Goal: Information Seeking & Learning: Learn about a topic

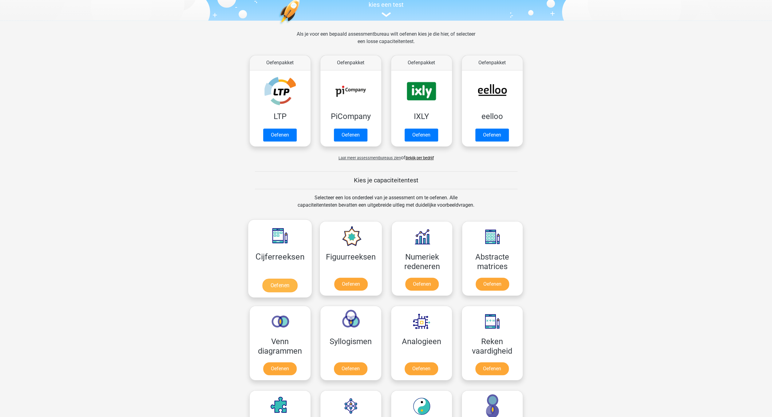
scroll to position [73, 0]
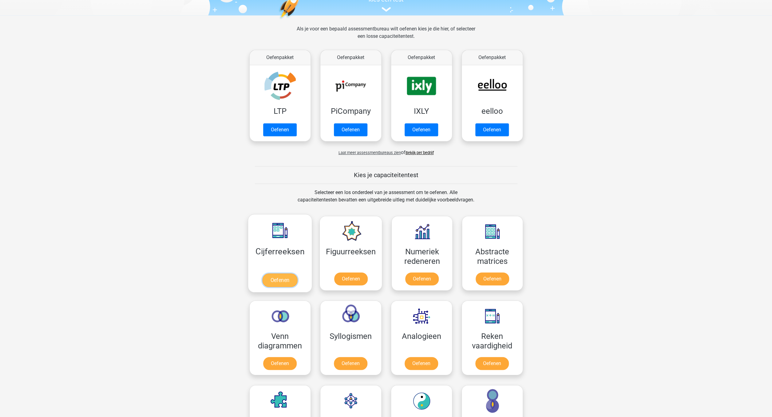
click at [281, 283] on link "Oefenen" at bounding box center [279, 280] width 35 height 14
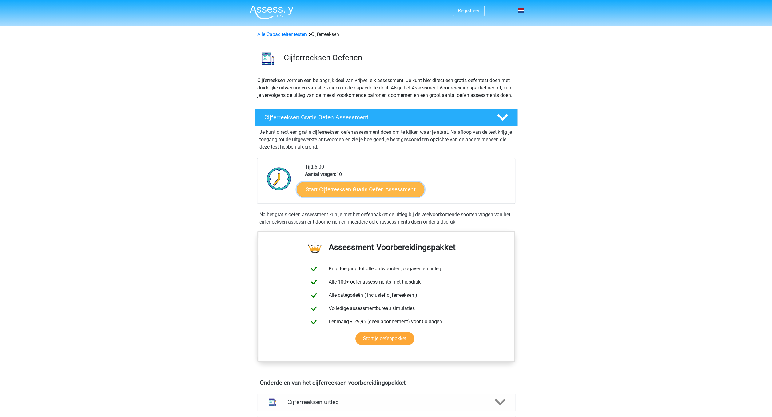
click at [353, 196] on link "Start Cijferreeksen Gratis Oefen Assessment" at bounding box center [361, 189] width 128 height 15
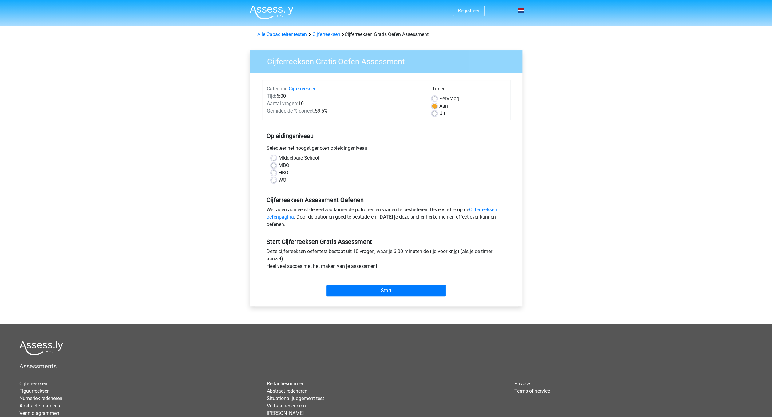
click at [281, 180] on label "WO" at bounding box center [283, 179] width 8 height 7
click at [276, 180] on input "WO" at bounding box center [273, 179] width 5 height 6
radio input "true"
click at [362, 290] on input "Start" at bounding box center [386, 291] width 120 height 12
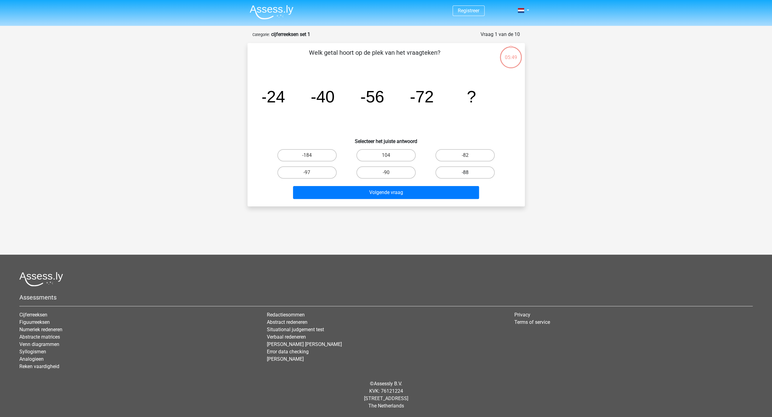
click at [461, 173] on label "-88" at bounding box center [464, 172] width 59 height 12
click at [465, 173] on input "-88" at bounding box center [467, 174] width 4 height 4
radio input "true"
click at [446, 190] on button "Volgende vraag" at bounding box center [386, 192] width 186 height 13
drag, startPoint x: 401, startPoint y: 171, endPoint x: 400, endPoint y: 179, distance: 8.0
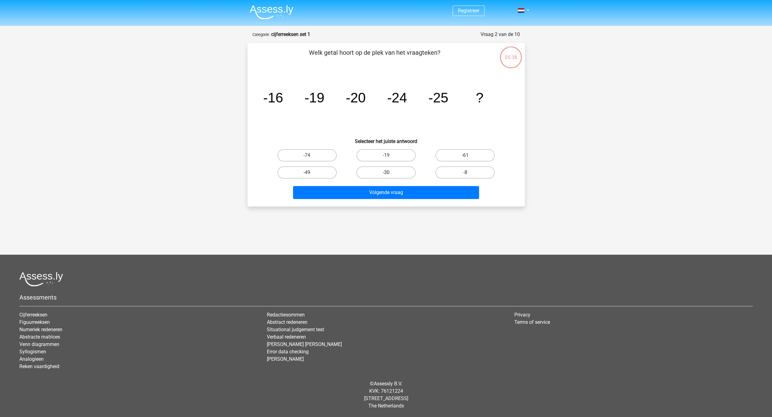
click at [401, 171] on label "-30" at bounding box center [385, 172] width 59 height 12
click at [390, 172] on input "-30" at bounding box center [388, 174] width 4 height 4
radio input "true"
click at [401, 192] on button "Volgende vraag" at bounding box center [386, 192] width 186 height 13
drag, startPoint x: 395, startPoint y: 158, endPoint x: 396, endPoint y: 161, distance: 3.1
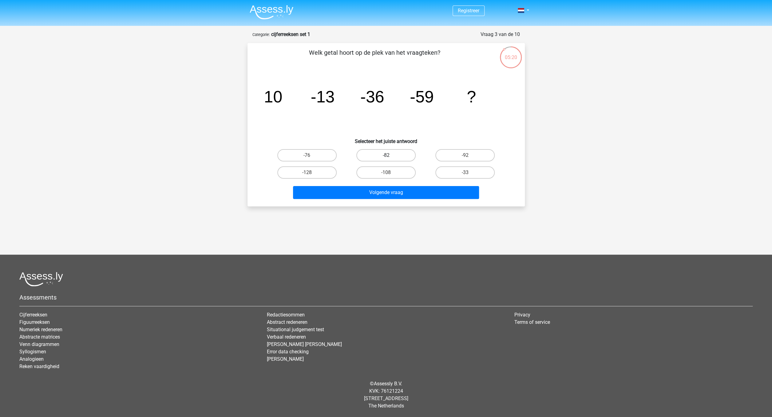
click at [395, 158] on label "-82" at bounding box center [385, 155] width 59 height 12
click at [390, 158] on input "-82" at bounding box center [388, 157] width 4 height 4
radio input "true"
click at [402, 191] on button "Volgende vraag" at bounding box center [386, 192] width 186 height 13
drag, startPoint x: 301, startPoint y: 173, endPoint x: 305, endPoint y: 174, distance: 4.9
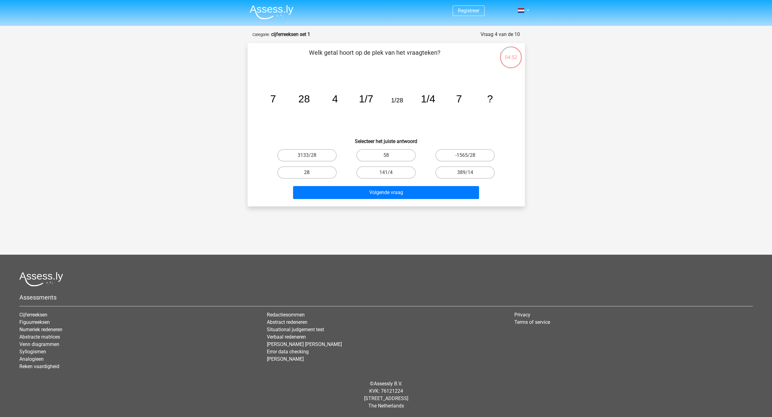
click at [301, 173] on label "28" at bounding box center [306, 172] width 59 height 12
click at [307, 173] on input "28" at bounding box center [309, 174] width 4 height 4
radio input "true"
click at [398, 196] on button "Volgende vraag" at bounding box center [386, 192] width 186 height 13
click at [476, 158] on label "-31" at bounding box center [464, 155] width 59 height 12
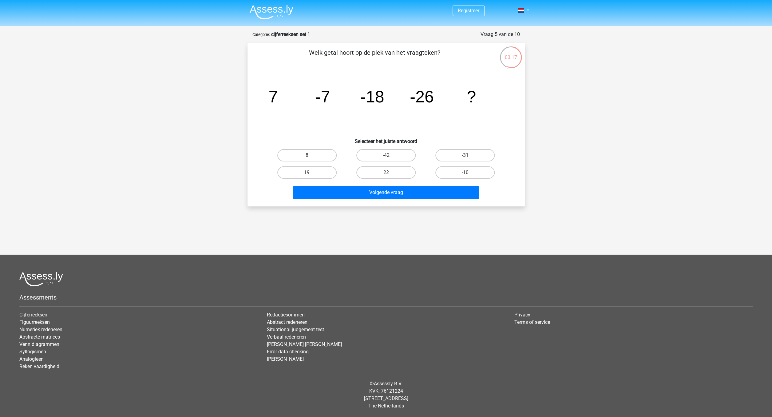
click at [469, 158] on input "-31" at bounding box center [467, 157] width 4 height 4
radio input "true"
click at [433, 190] on button "Volgende vraag" at bounding box center [386, 192] width 186 height 13
click at [401, 172] on label "-513/625" at bounding box center [385, 172] width 59 height 12
click at [390, 172] on input "-513/625" at bounding box center [388, 174] width 4 height 4
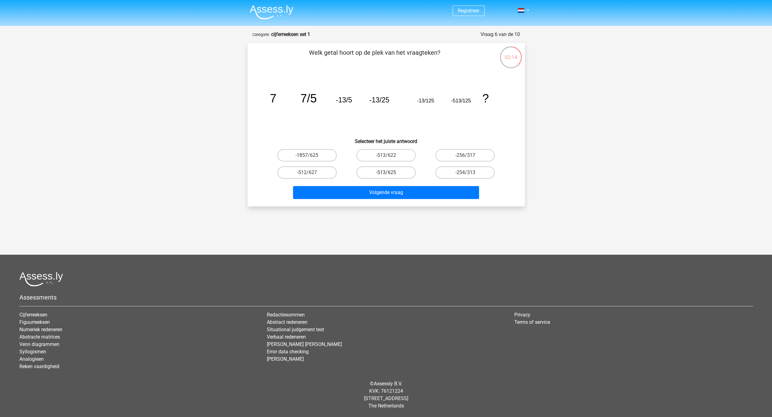
radio input "true"
click at [408, 192] on button "Volgende vraag" at bounding box center [386, 192] width 186 height 13
drag, startPoint x: 314, startPoint y: 152, endPoint x: 330, endPoint y: 165, distance: 20.5
click at [315, 152] on label "-11/8" at bounding box center [306, 155] width 59 height 12
click at [311, 155] on input "-11/8" at bounding box center [309, 157] width 4 height 4
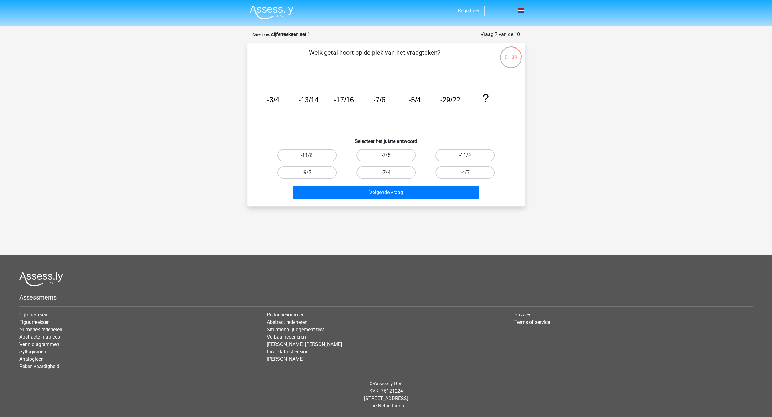
radio input "true"
click at [366, 187] on button "Volgende vraag" at bounding box center [386, 192] width 186 height 13
click at [392, 150] on label "78" at bounding box center [385, 155] width 59 height 12
click at [393, 152] on label "78" at bounding box center [385, 155] width 59 height 12
click at [390, 155] on input "78" at bounding box center [388, 157] width 4 height 4
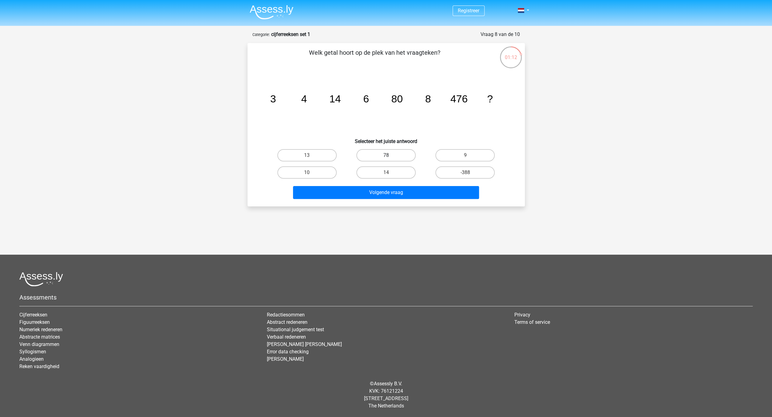
radio input "true"
click at [400, 193] on button "Volgende vraag" at bounding box center [386, 192] width 186 height 13
click at [395, 176] on label "480" at bounding box center [385, 172] width 59 height 12
click at [390, 176] on input "480" at bounding box center [388, 174] width 4 height 4
radio input "true"
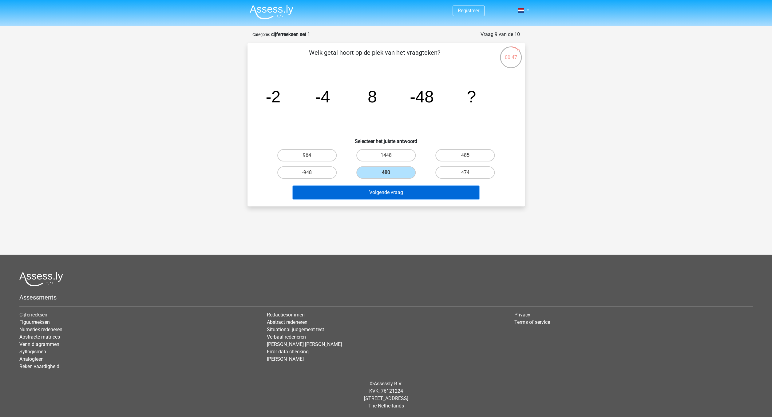
click at [397, 192] on button "Volgende vraag" at bounding box center [386, 192] width 186 height 13
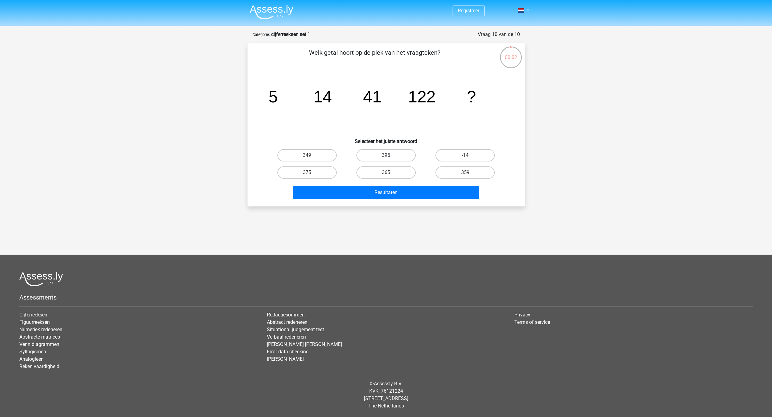
click at [379, 156] on label "395" at bounding box center [385, 155] width 59 height 12
click at [386, 156] on input "395" at bounding box center [388, 157] width 4 height 4
radio input "true"
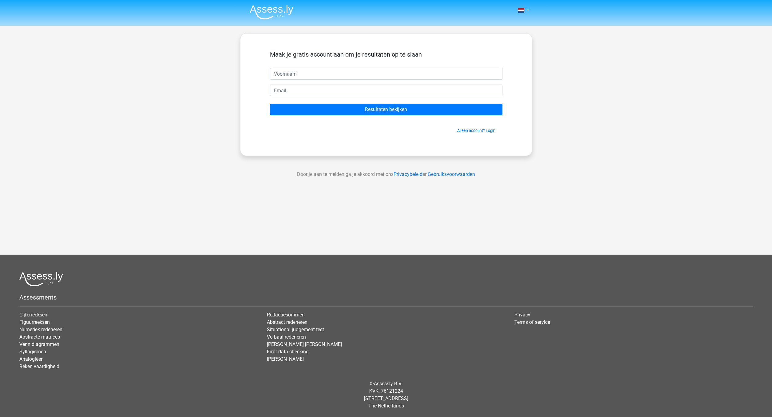
click at [393, 72] on input "text" at bounding box center [386, 74] width 232 height 12
type input "[PERSON_NAME]"
click at [380, 89] on input "email" at bounding box center [386, 91] width 232 height 12
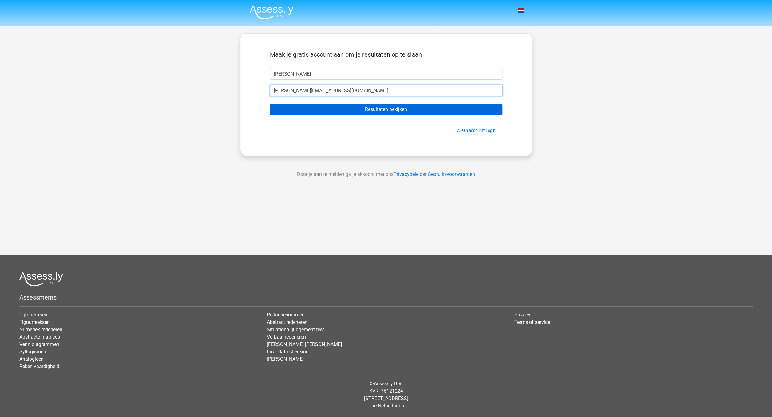
type input "[PERSON_NAME][EMAIL_ADDRESS][DOMAIN_NAME]"
click at [385, 112] on input "Resultaten bekijken" at bounding box center [386, 110] width 232 height 12
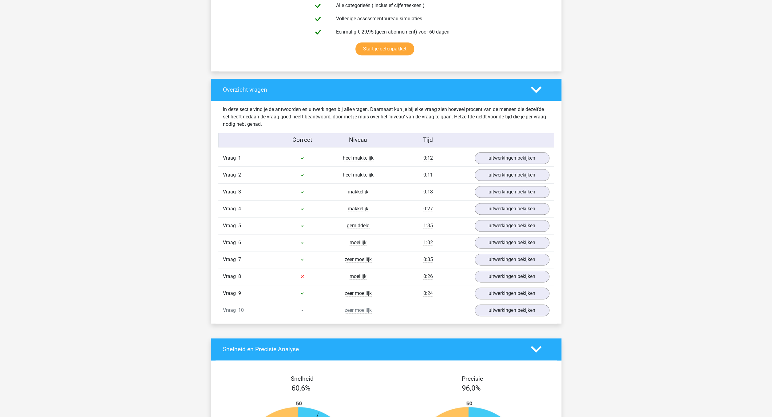
scroll to position [386, 0]
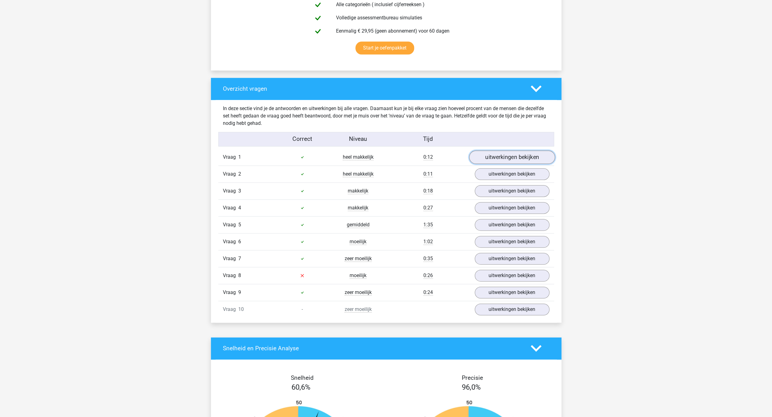
click at [513, 154] on link "uitwerkingen bekijken" at bounding box center [512, 157] width 86 height 14
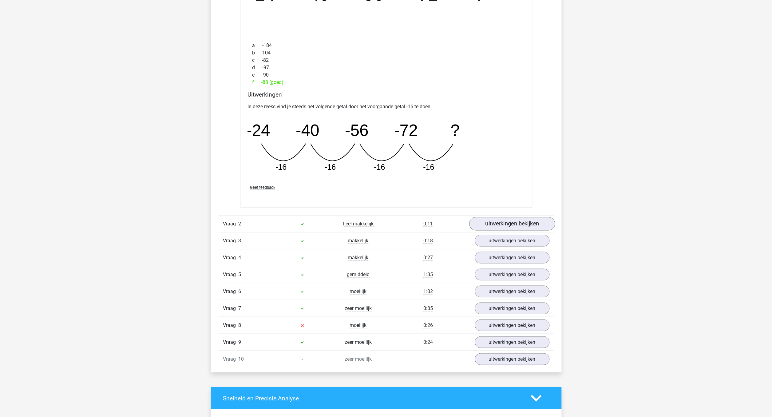
scroll to position [605, 0]
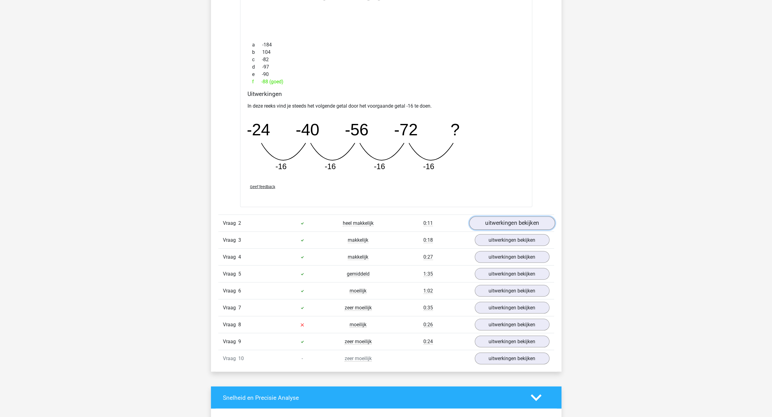
click at [516, 224] on link "uitwerkingen bekijken" at bounding box center [512, 223] width 86 height 14
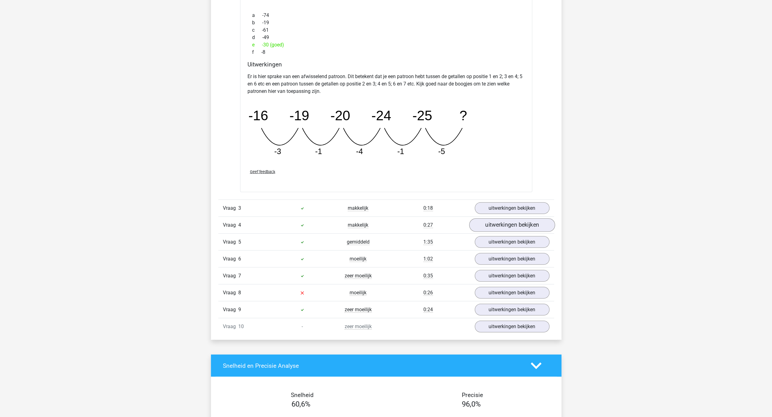
scroll to position [922, 0]
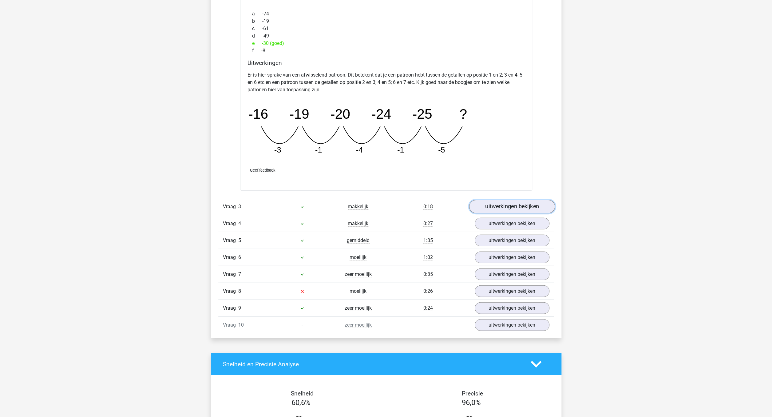
click at [515, 211] on link "uitwerkingen bekijken" at bounding box center [512, 207] width 86 height 14
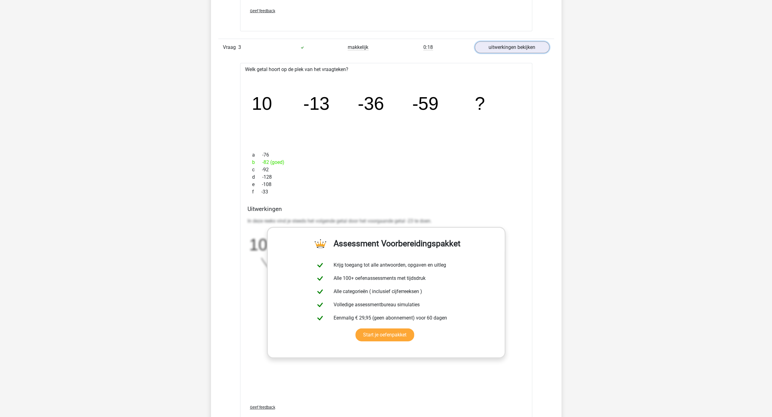
scroll to position [1081, 0]
click at [516, 210] on h4 "Uitwerkingen" at bounding box center [385, 208] width 277 height 7
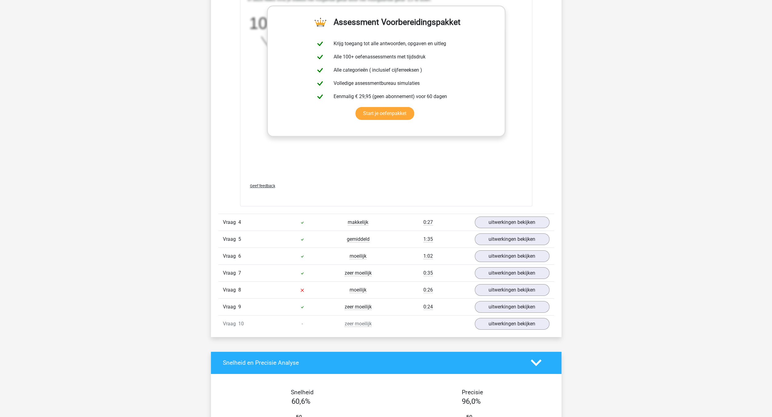
scroll to position [1303, 0]
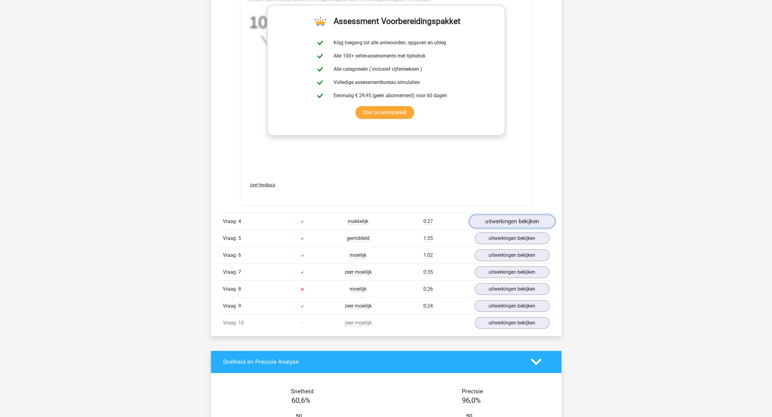
click at [529, 225] on link "uitwerkingen bekijken" at bounding box center [512, 222] width 86 height 14
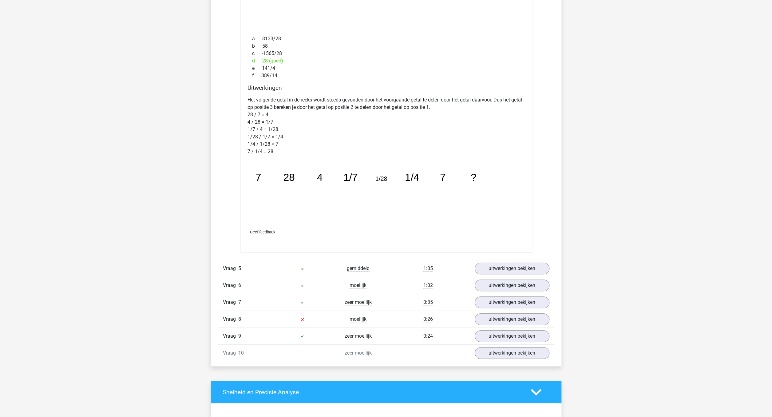
scroll to position [1594, 0]
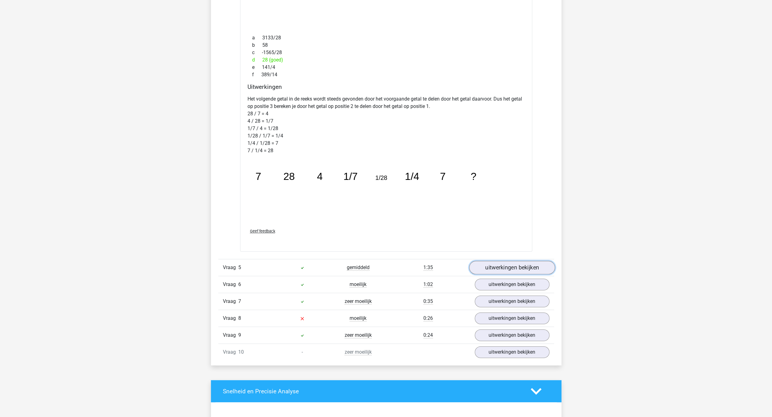
click at [524, 267] on link "uitwerkingen bekijken" at bounding box center [512, 268] width 86 height 14
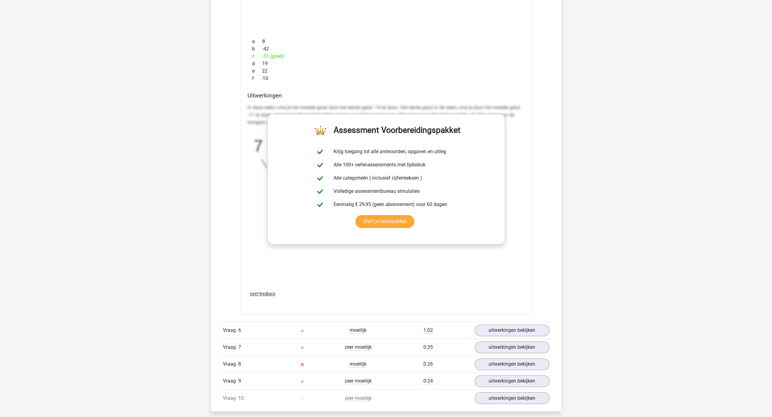
scroll to position [1928, 0]
click at [514, 328] on link "uitwerkingen bekijken" at bounding box center [512, 330] width 86 height 14
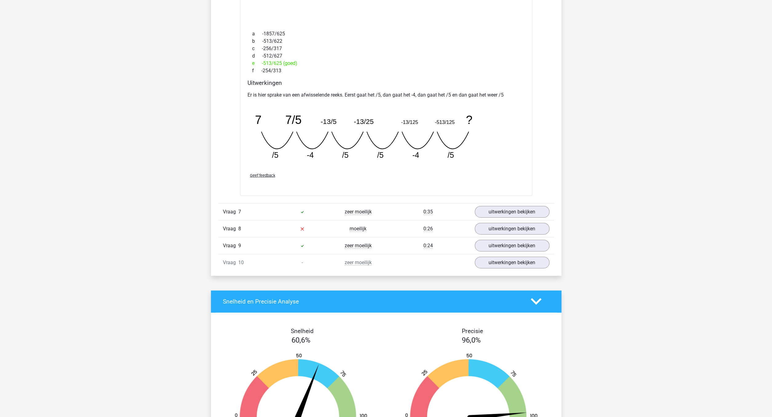
scroll to position [2332, 0]
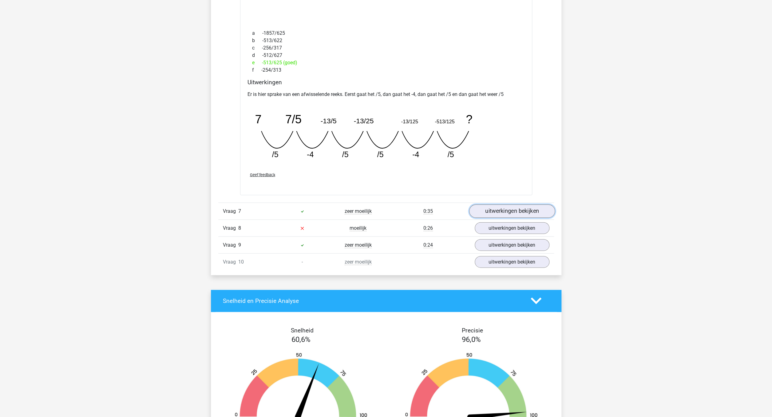
click at [520, 211] on link "uitwerkingen bekijken" at bounding box center [512, 211] width 86 height 14
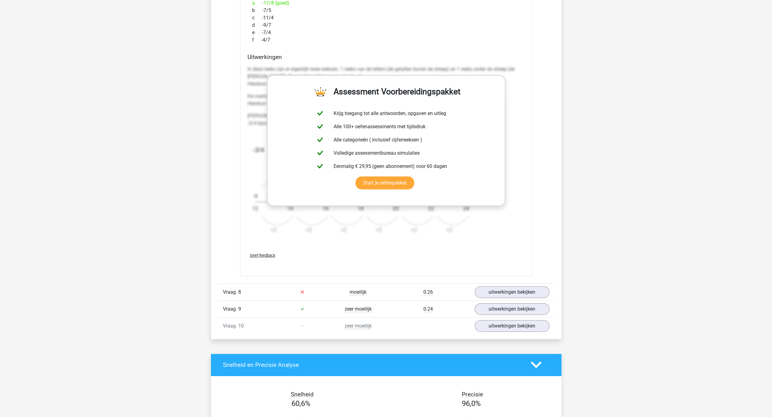
scroll to position [2649, 0]
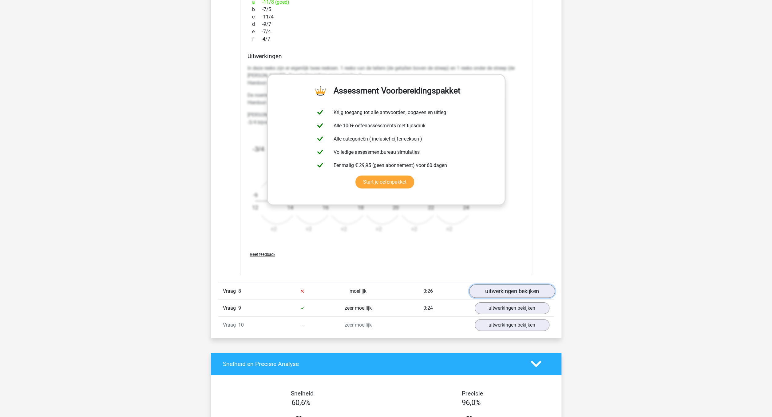
click at [522, 290] on link "uitwerkingen bekijken" at bounding box center [512, 291] width 86 height 14
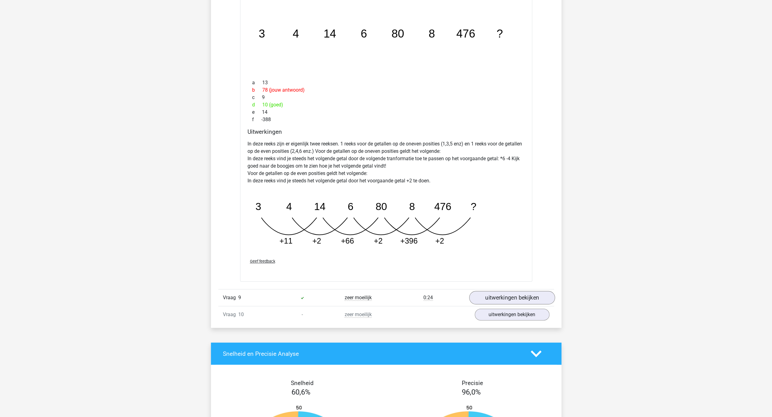
scroll to position [2965, 0]
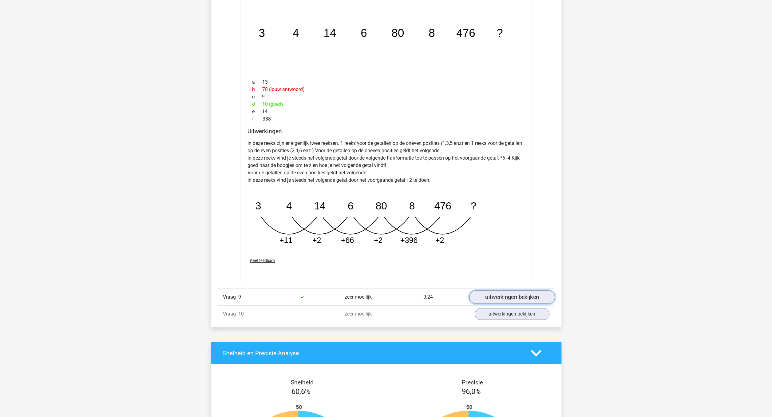
click at [525, 296] on link "uitwerkingen bekijken" at bounding box center [512, 297] width 86 height 14
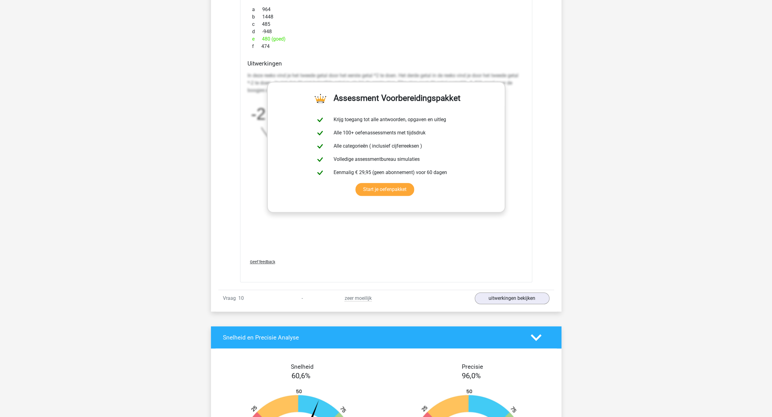
scroll to position [3361, 0]
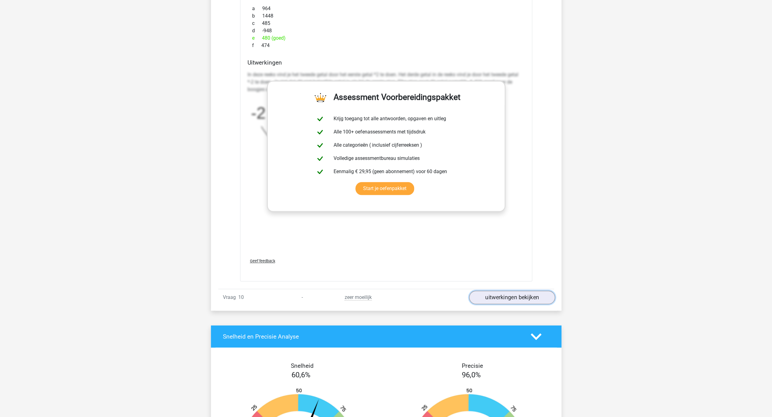
click at [525, 296] on link "uitwerkingen bekijken" at bounding box center [512, 297] width 86 height 14
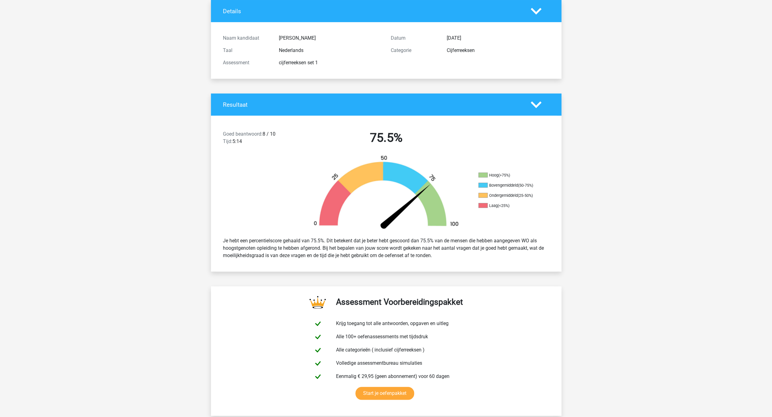
scroll to position [0, 0]
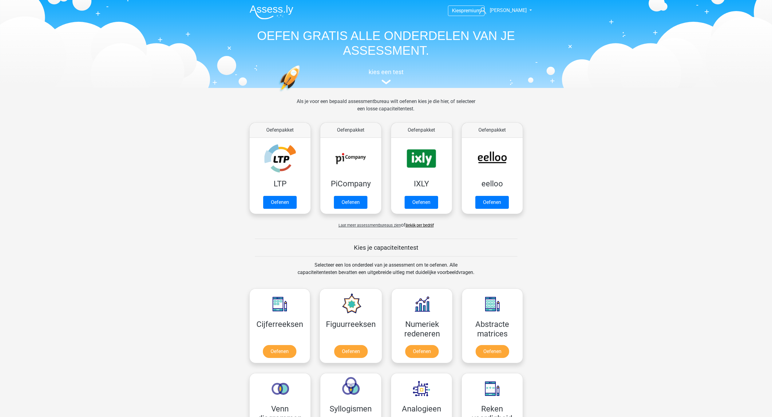
scroll to position [73, 0]
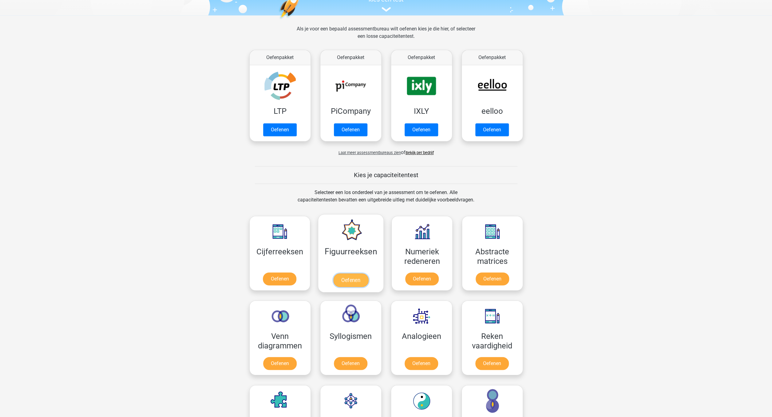
click at [352, 281] on link "Oefenen" at bounding box center [350, 280] width 35 height 14
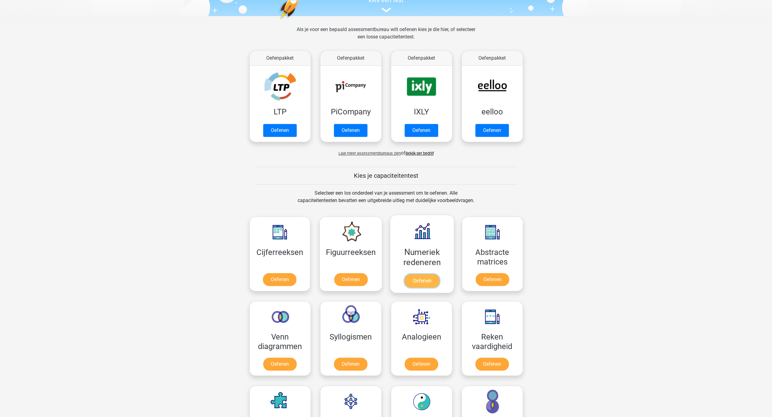
click at [426, 282] on link "Oefenen" at bounding box center [421, 281] width 35 height 14
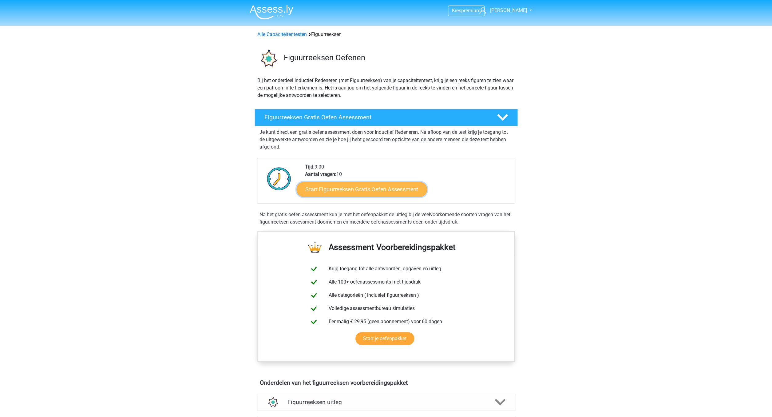
click at [375, 188] on link "Start Figuurreeksen Gratis Oefen Assessment" at bounding box center [361, 189] width 130 height 15
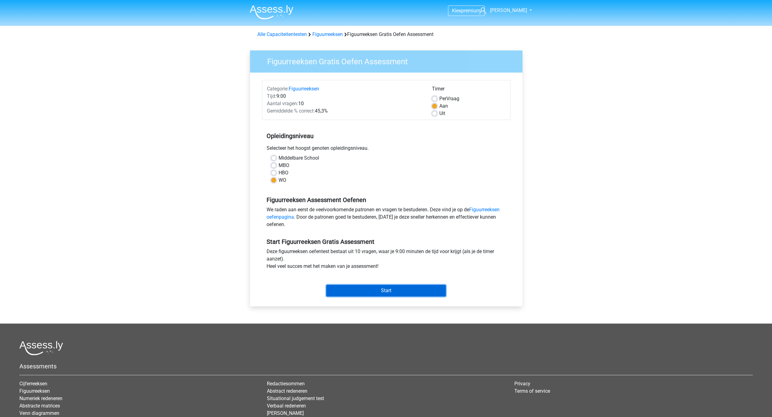
click at [387, 291] on input "Start" at bounding box center [386, 291] width 120 height 12
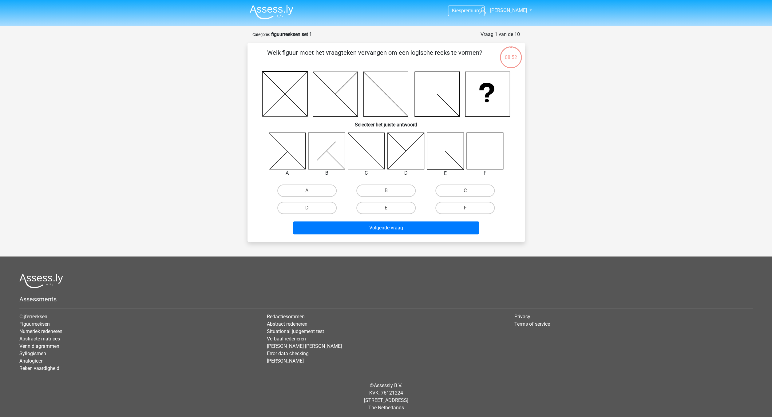
click at [477, 144] on icon at bounding box center [484, 150] width 37 height 37
click at [470, 207] on label "F" at bounding box center [464, 208] width 59 height 12
click at [469, 208] on input "F" at bounding box center [467, 210] width 4 height 4
radio input "true"
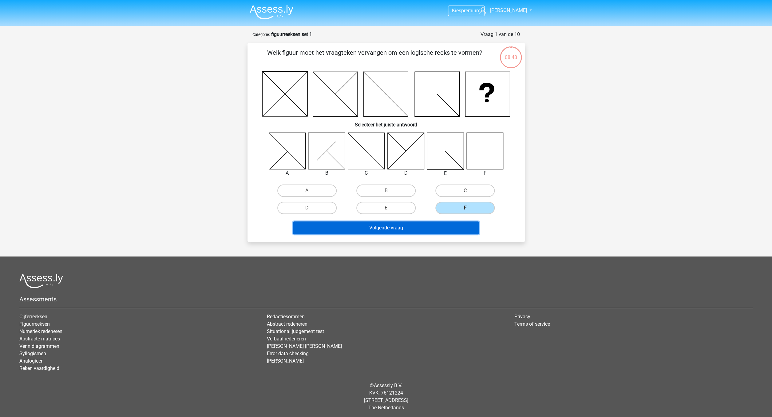
click at [456, 229] on button "Volgende vraag" at bounding box center [386, 227] width 186 height 13
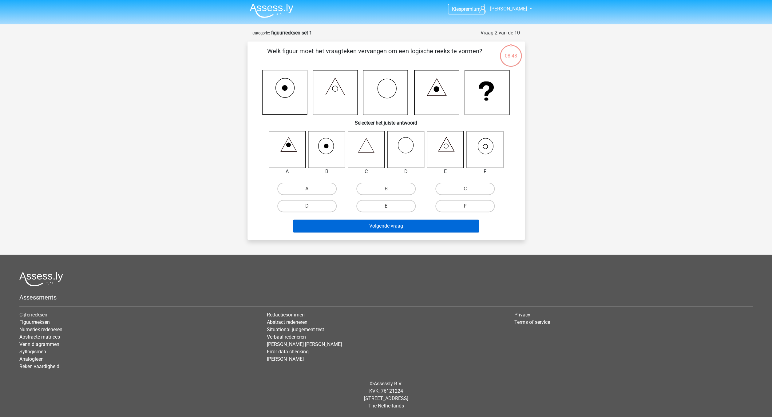
scroll to position [2, 0]
click at [493, 147] on icon at bounding box center [484, 149] width 37 height 37
click at [461, 206] on label "F" at bounding box center [464, 206] width 59 height 12
click at [465, 206] on input "F" at bounding box center [467, 208] width 4 height 4
radio input "true"
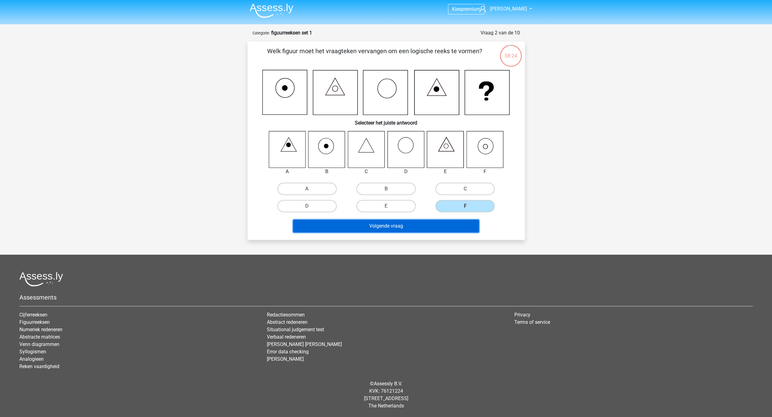
click at [451, 225] on button "Volgende vraag" at bounding box center [386, 225] width 186 height 13
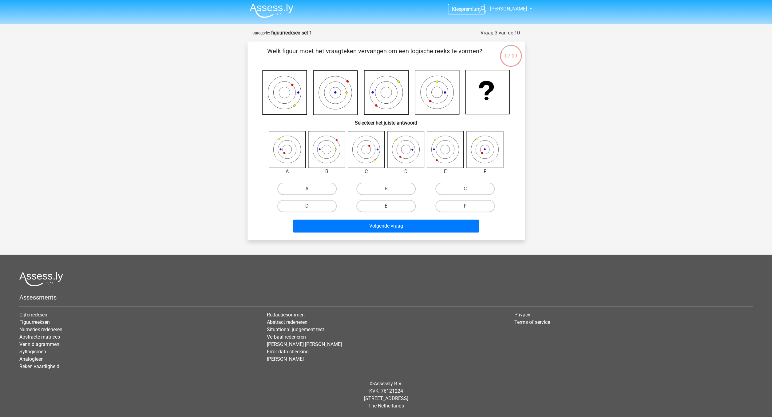
click at [289, 150] on icon at bounding box center [287, 149] width 37 height 37
click at [304, 185] on label "A" at bounding box center [306, 189] width 59 height 12
click at [307, 189] on input "A" at bounding box center [309, 191] width 4 height 4
radio input "true"
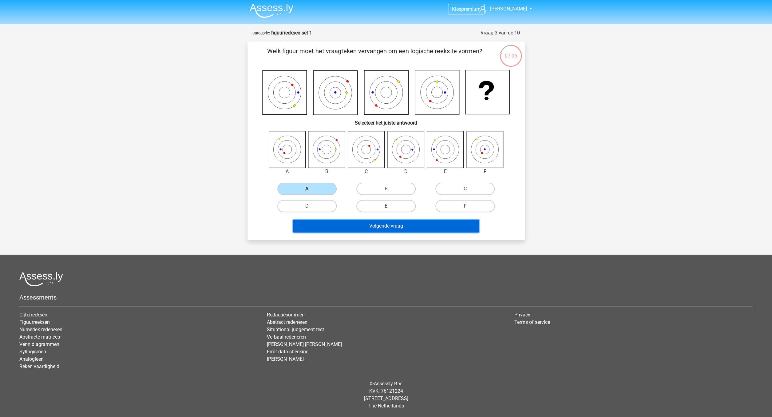
click at [374, 225] on button "Volgende vraag" at bounding box center [386, 225] width 186 height 13
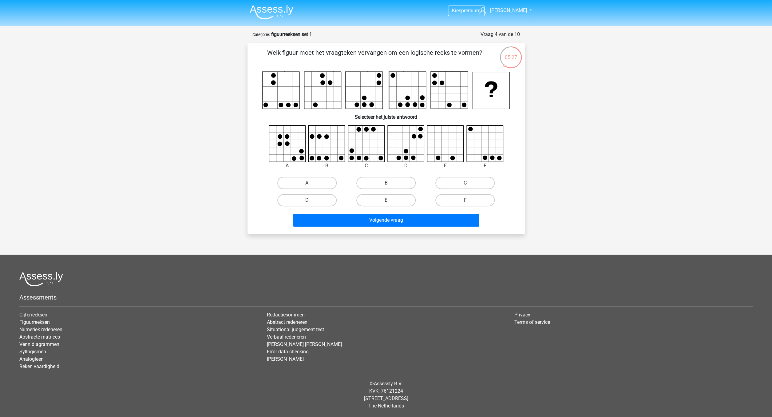
click at [418, 148] on icon at bounding box center [406, 143] width 37 height 37
drag, startPoint x: 313, startPoint y: 201, endPoint x: 338, endPoint y: 220, distance: 31.4
click at [313, 203] on label "D" at bounding box center [306, 200] width 59 height 12
click at [310, 197] on label "D" at bounding box center [306, 200] width 59 height 12
click at [310, 200] on input "D" at bounding box center [309, 202] width 4 height 4
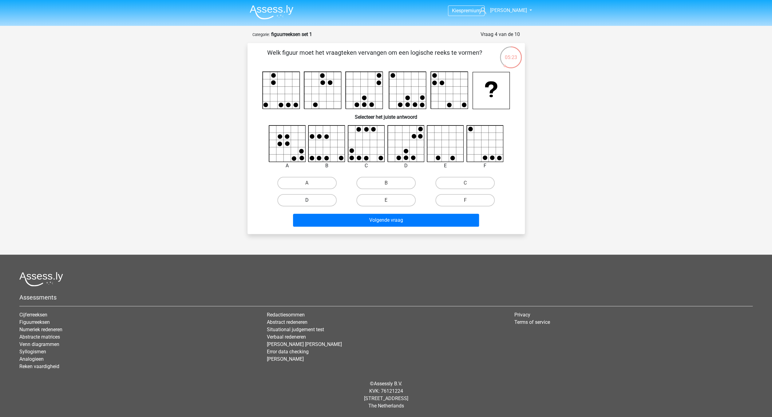
radio input "true"
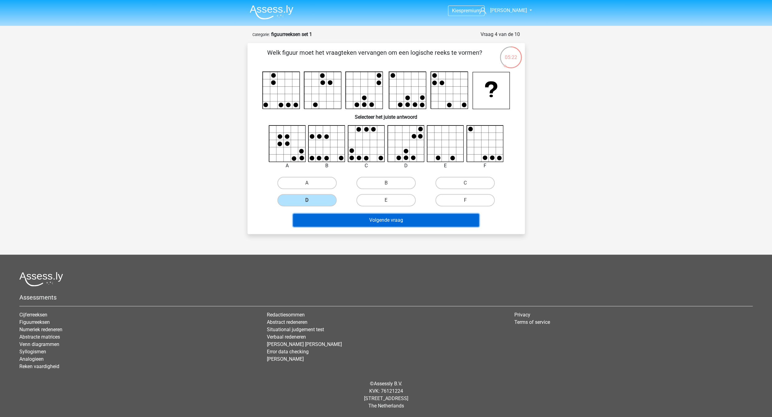
click at [383, 216] on button "Volgende vraag" at bounding box center [386, 220] width 186 height 13
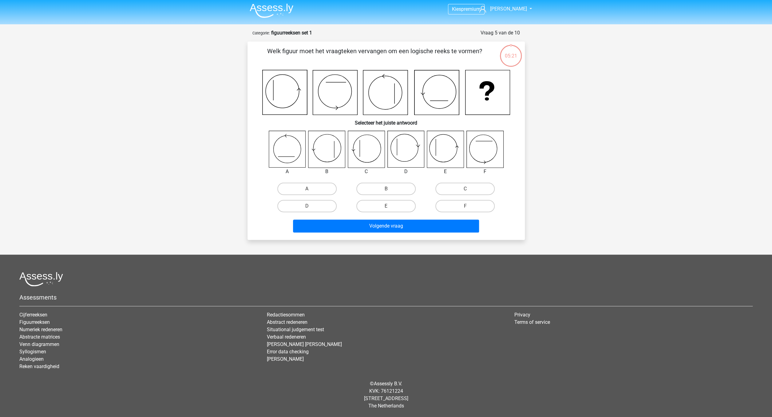
scroll to position [2, 0]
click at [380, 209] on label "E" at bounding box center [385, 206] width 59 height 12
click at [386, 209] on input "E" at bounding box center [388, 208] width 4 height 4
radio input "true"
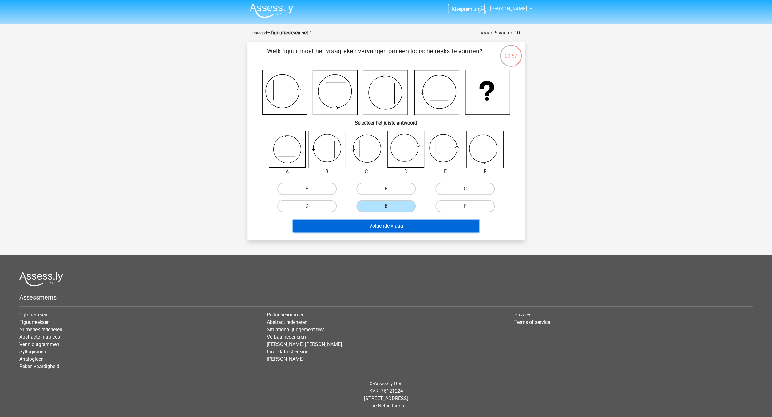
click at [385, 229] on button "Volgende vraag" at bounding box center [386, 225] width 186 height 13
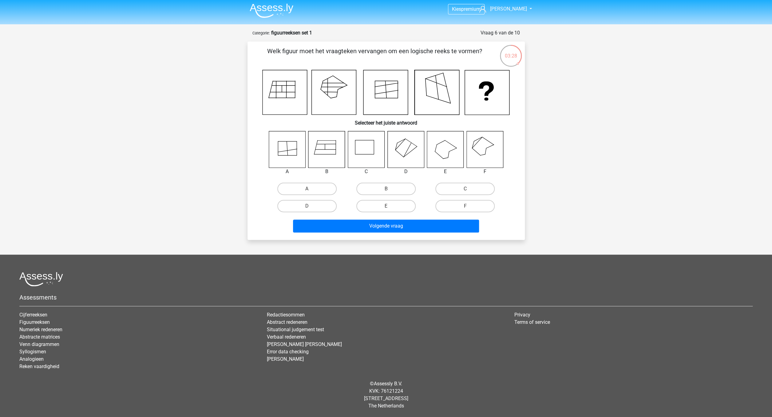
click at [484, 152] on icon at bounding box center [484, 149] width 37 height 37
click at [463, 208] on label "F" at bounding box center [464, 206] width 59 height 12
click at [465, 208] on input "F" at bounding box center [467, 208] width 4 height 4
radio input "true"
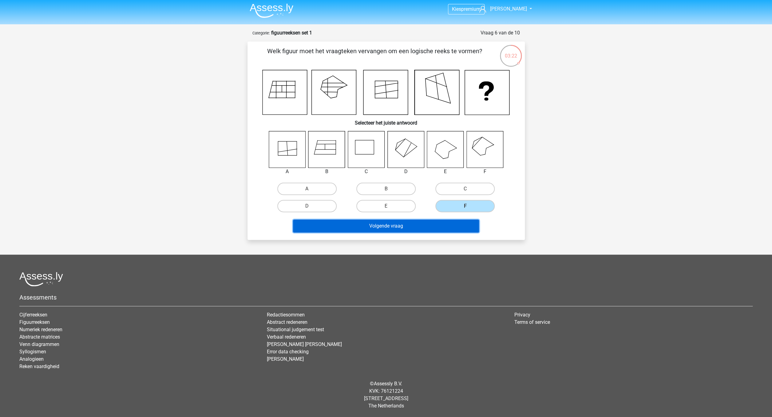
click at [454, 230] on button "Volgende vraag" at bounding box center [386, 225] width 186 height 13
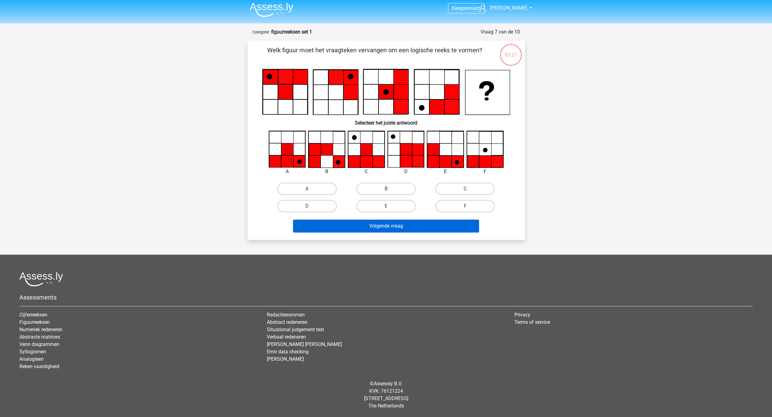
scroll to position [2, 0]
click at [285, 160] on icon at bounding box center [287, 162] width 12 height 12
click at [309, 190] on input "A" at bounding box center [309, 191] width 4 height 4
radio input "true"
click at [372, 227] on button "Volgende vraag" at bounding box center [386, 225] width 186 height 13
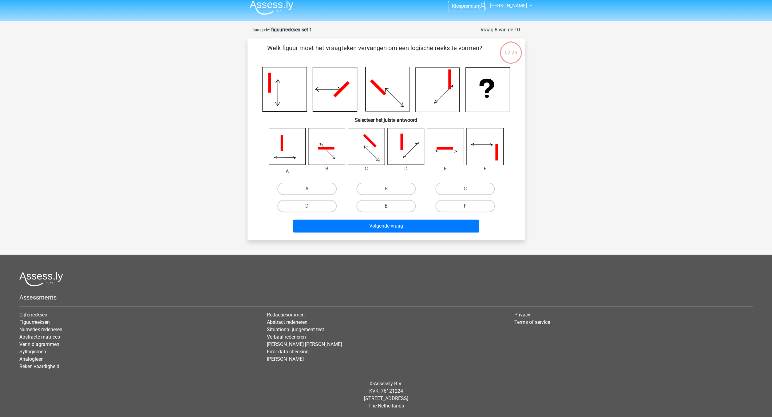
scroll to position [5, 0]
click at [290, 152] on icon at bounding box center [287, 146] width 37 height 37
click at [326, 149] on icon at bounding box center [326, 148] width 17 height 2
drag, startPoint x: 393, startPoint y: 188, endPoint x: 393, endPoint y: 197, distance: 9.2
click at [393, 188] on label "B" at bounding box center [385, 189] width 59 height 12
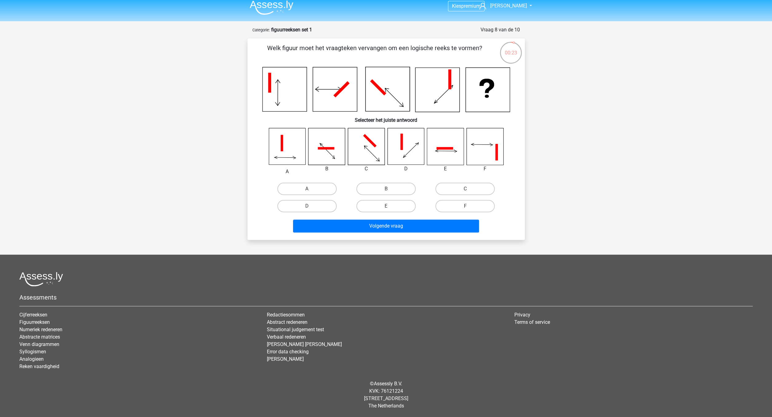
click at [387, 189] on input "B" at bounding box center [388, 191] width 4 height 4
radio input "true"
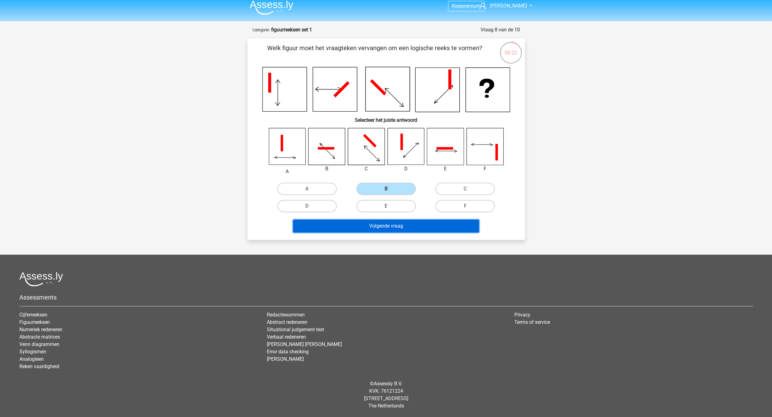
click at [393, 227] on button "Volgende vraag" at bounding box center [386, 225] width 186 height 13
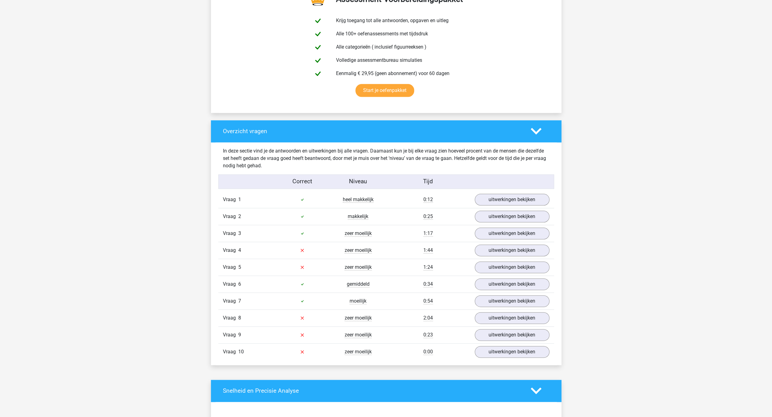
scroll to position [346, 0]
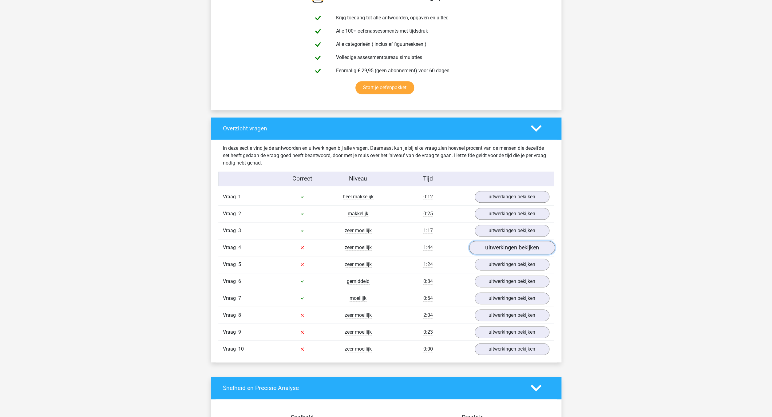
click at [518, 249] on link "uitwerkingen bekijken" at bounding box center [512, 248] width 86 height 14
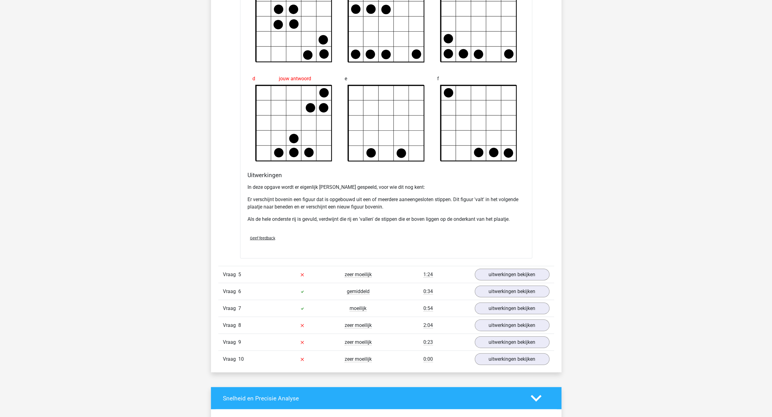
scroll to position [703, 0]
click at [508, 275] on link "uitwerkingen bekijken" at bounding box center [512, 274] width 86 height 14
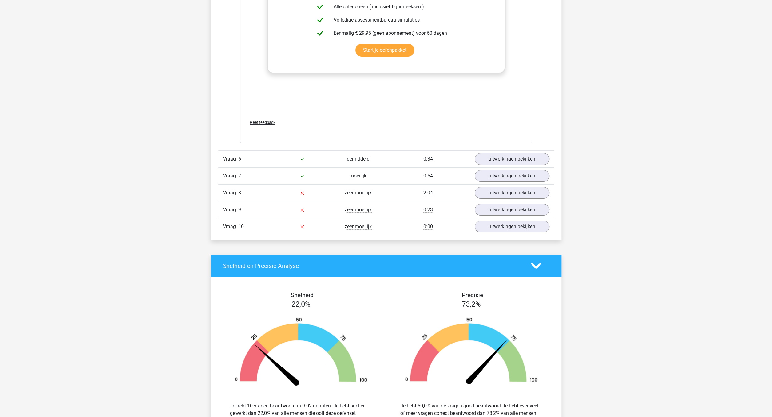
scroll to position [1350, 0]
click at [522, 192] on link "uitwerkingen bekijken" at bounding box center [512, 193] width 86 height 14
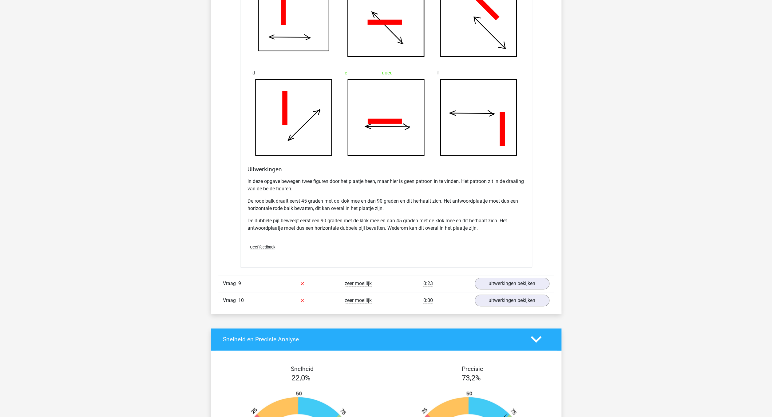
scroll to position [1666, 0]
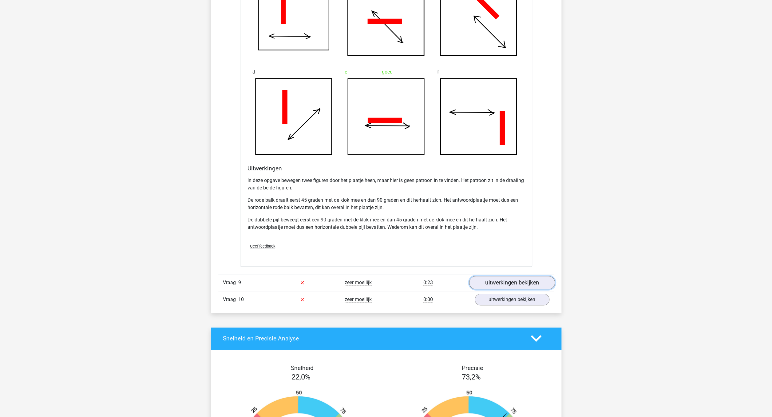
click at [519, 281] on link "uitwerkingen bekijken" at bounding box center [512, 283] width 86 height 14
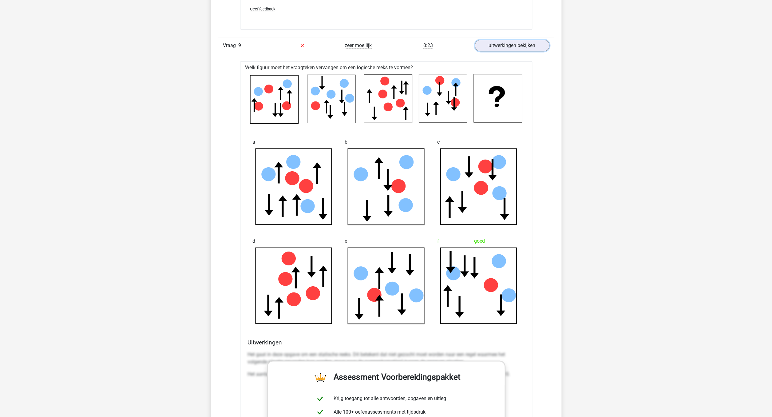
scroll to position [1905, 0]
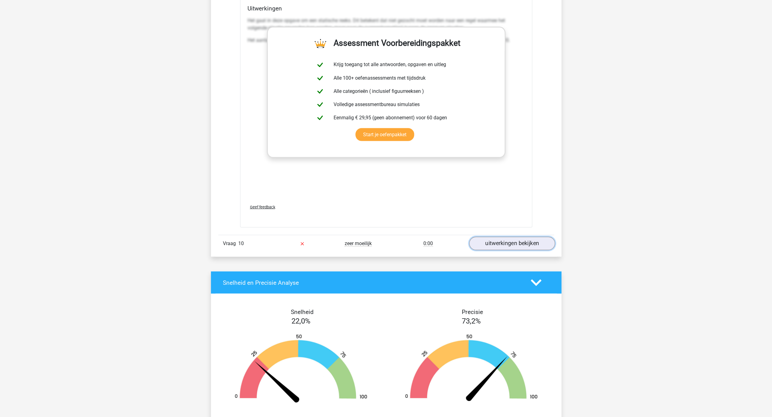
click at [516, 242] on link "uitwerkingen bekijken" at bounding box center [512, 243] width 86 height 14
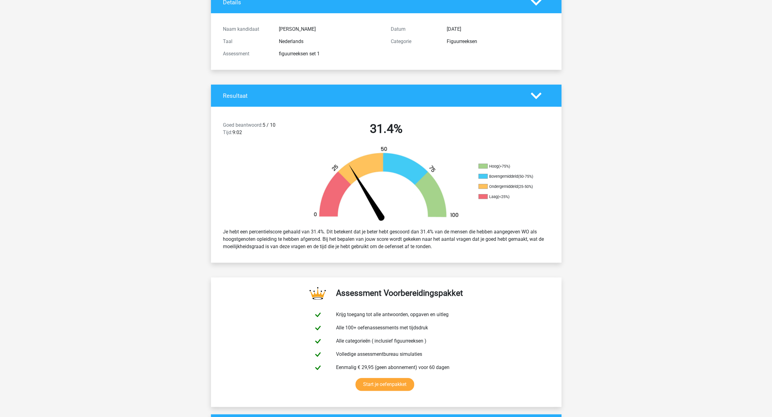
scroll to position [0, 0]
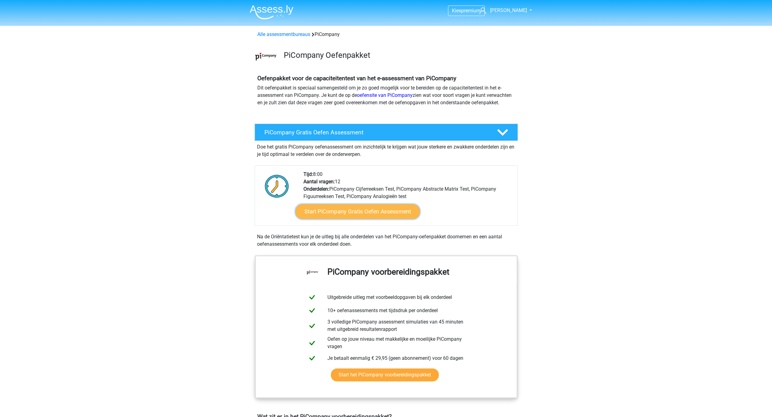
click at [361, 219] on link "Start PiCompany Gratis Oefen Assessment" at bounding box center [357, 211] width 124 height 15
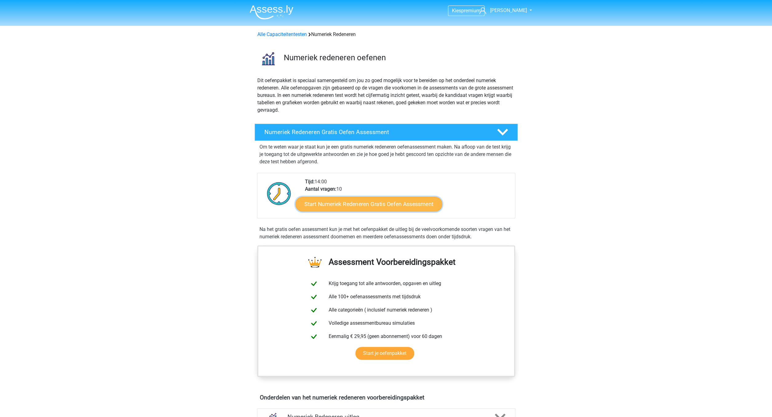
click at [394, 205] on link "Start Numeriek Redeneren Gratis Oefen Assessment" at bounding box center [368, 203] width 147 height 15
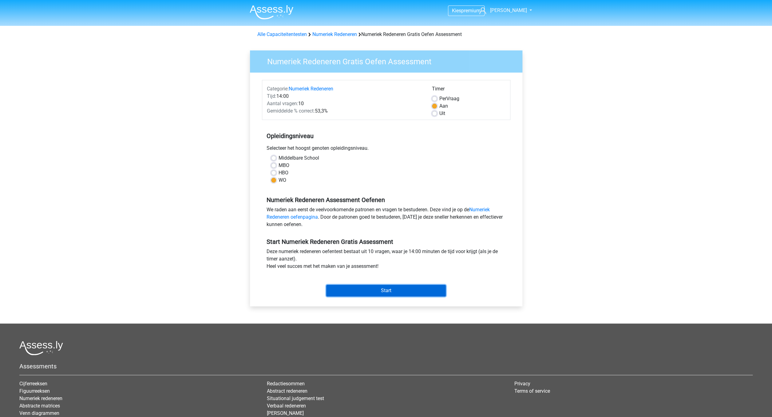
click at [387, 292] on input "Start" at bounding box center [386, 291] width 120 height 12
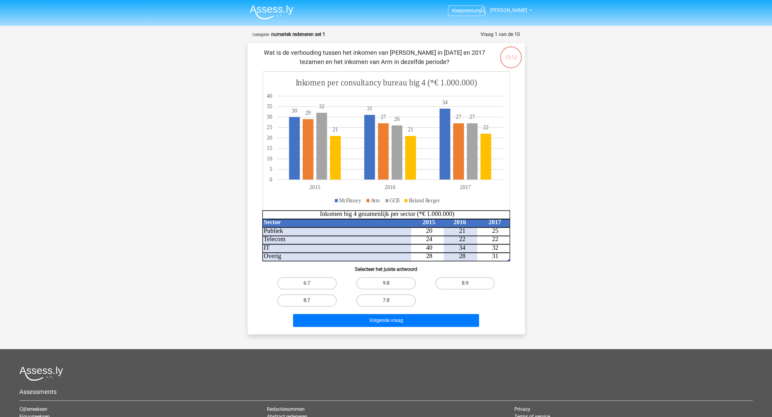
click at [316, 302] on label "8:7" at bounding box center [306, 300] width 59 height 12
click at [311, 302] on input "8:7" at bounding box center [309, 302] width 4 height 4
radio input "true"
click at [361, 320] on button "Volgende vraag" at bounding box center [386, 320] width 186 height 13
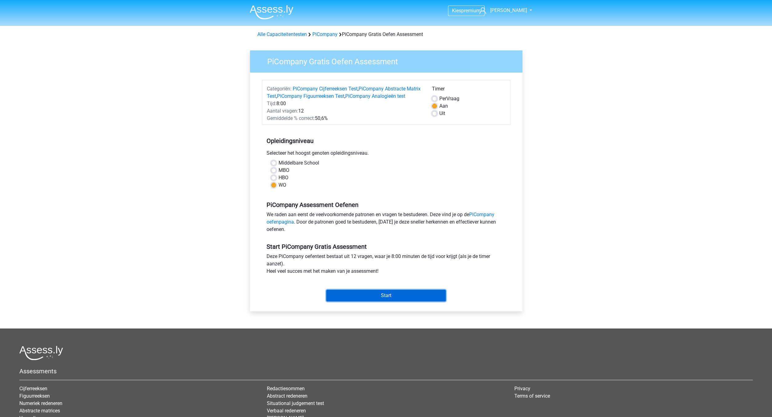
click at [393, 301] on input "Start" at bounding box center [386, 296] width 120 height 12
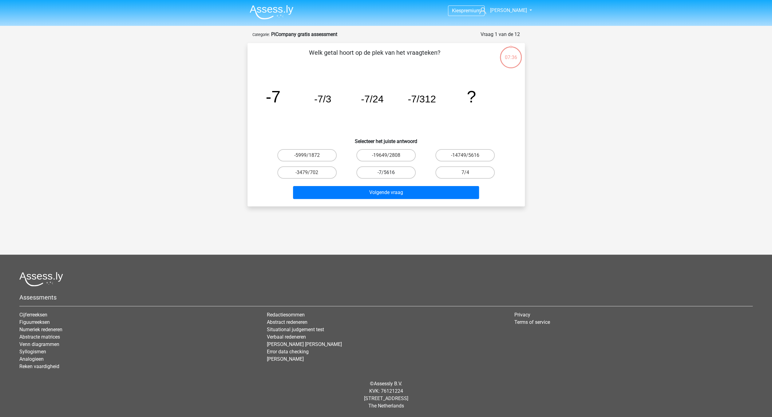
click at [396, 172] on label "-7/5616" at bounding box center [385, 172] width 59 height 12
click at [390, 172] on input "-7/5616" at bounding box center [388, 174] width 4 height 4
radio input "true"
click at [402, 195] on button "Volgende vraag" at bounding box center [386, 192] width 186 height 13
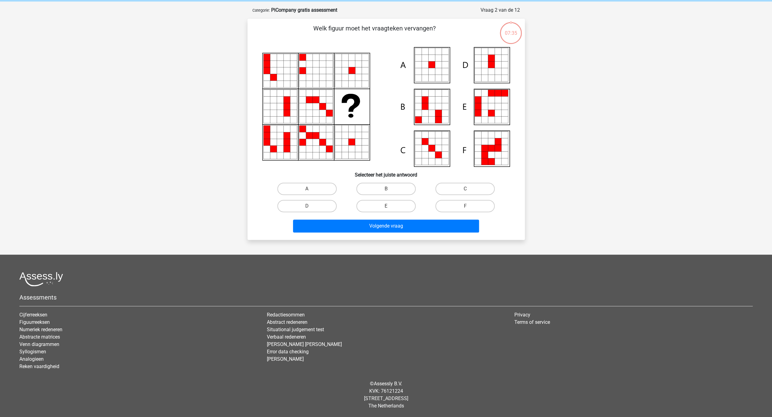
scroll to position [24, 0]
click at [442, 65] on icon at bounding box center [444, 64] width 7 height 7
click at [315, 189] on label "A" at bounding box center [306, 189] width 59 height 12
click at [311, 189] on input "A" at bounding box center [309, 191] width 4 height 4
radio input "true"
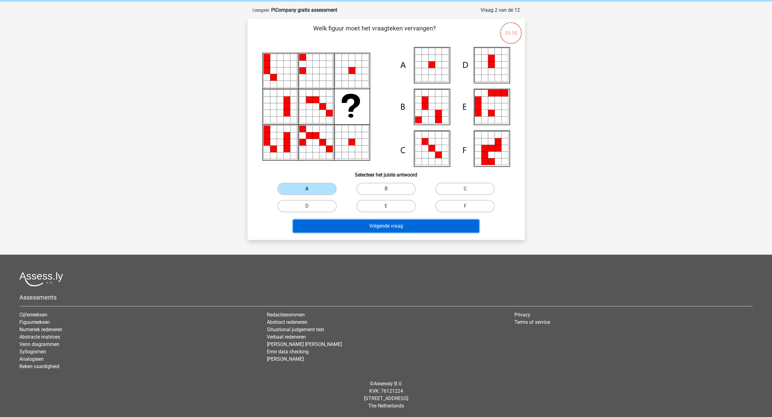
click at [368, 226] on button "Volgende vraag" at bounding box center [386, 225] width 186 height 13
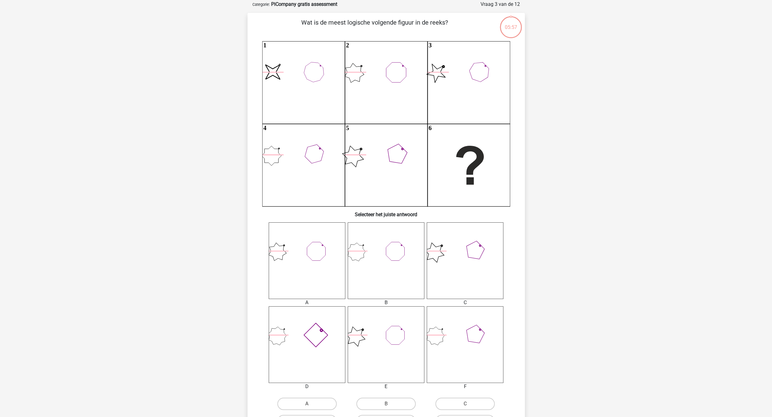
scroll to position [31, 0]
click at [384, 260] on icon at bounding box center [386, 260] width 77 height 77
click at [385, 402] on label "B" at bounding box center [385, 403] width 59 height 12
click at [386, 403] on input "B" at bounding box center [388, 405] width 4 height 4
radio input "true"
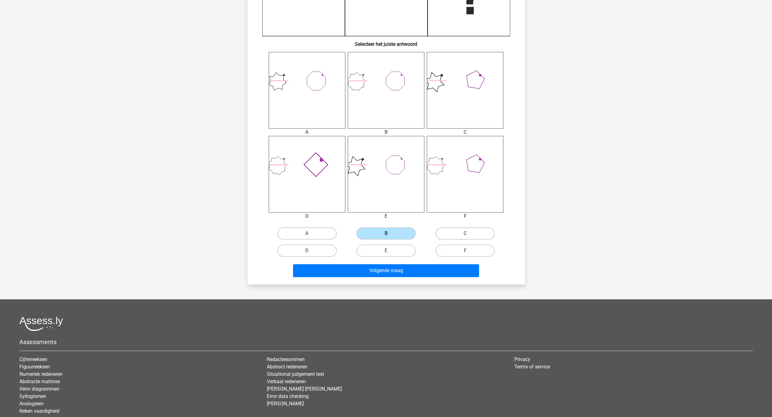
scroll to position [245, 0]
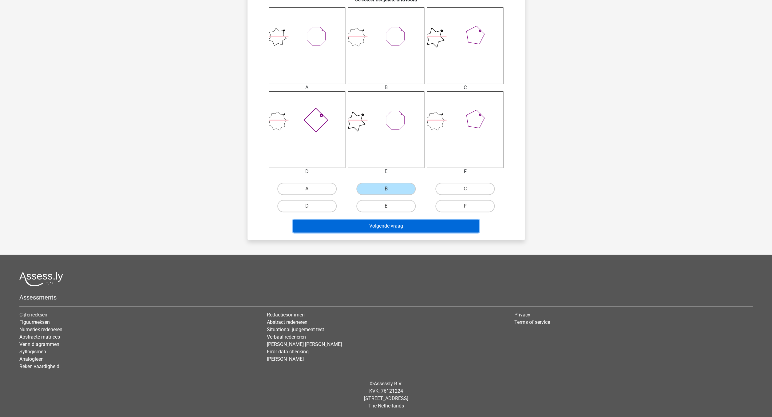
click at [404, 228] on button "Volgende vraag" at bounding box center [386, 225] width 186 height 13
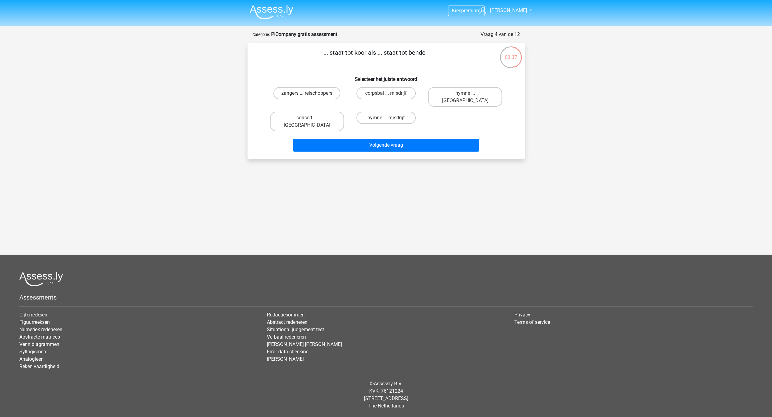
click at [306, 93] on label "zangers ... relschoppers" at bounding box center [306, 93] width 67 height 12
click at [307, 93] on input "zangers ... relschoppers" at bounding box center [309, 95] width 4 height 4
radio input "true"
click at [373, 139] on button "Volgende vraag" at bounding box center [386, 145] width 186 height 13
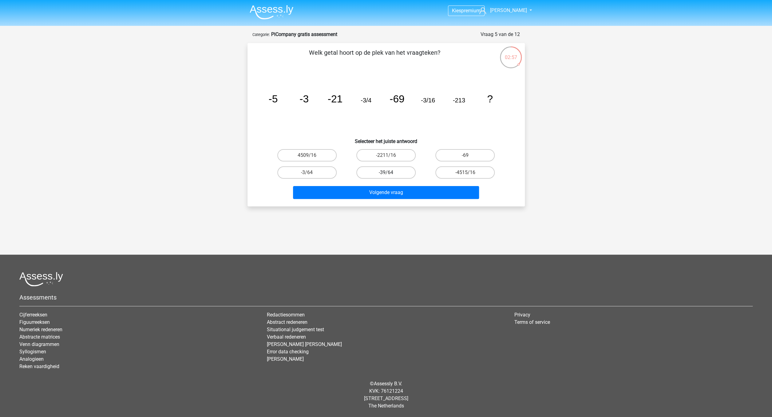
click at [392, 174] on label "-39/64" at bounding box center [385, 172] width 59 height 12
click at [390, 174] on input "-39/64" at bounding box center [388, 174] width 4 height 4
radio input "true"
click at [314, 173] on label "-3/64" at bounding box center [306, 172] width 59 height 12
click at [311, 173] on input "-3/64" at bounding box center [309, 174] width 4 height 4
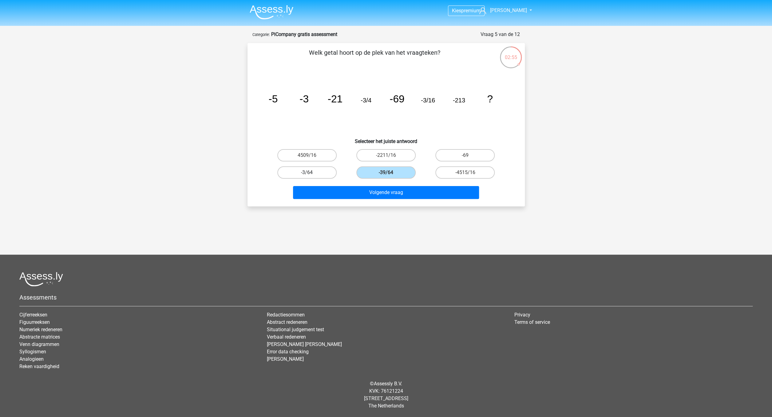
radio input "true"
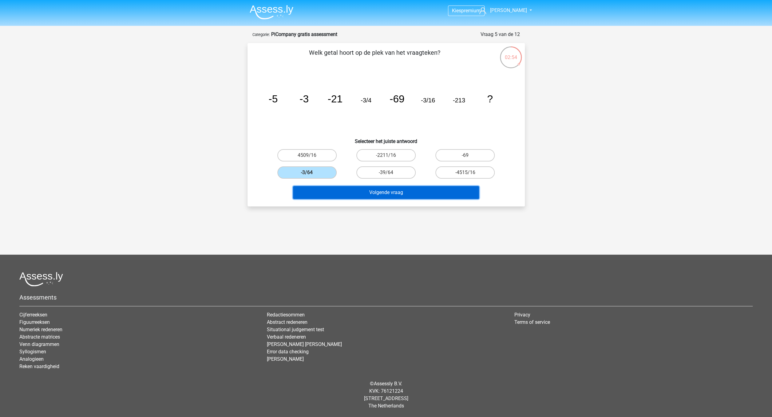
click at [385, 196] on button "Volgende vraag" at bounding box center [386, 192] width 186 height 13
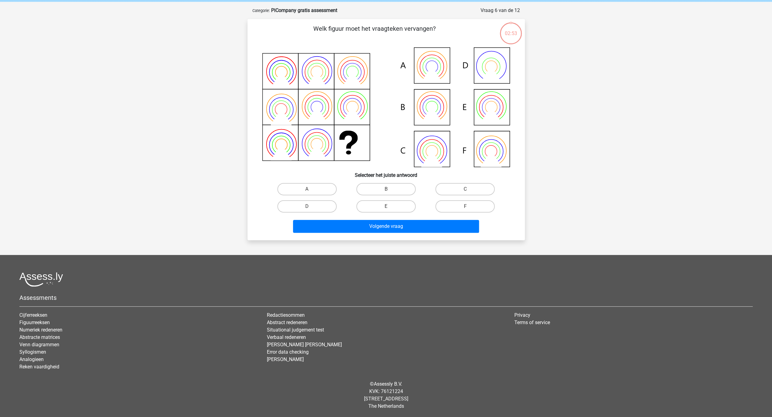
scroll to position [24, 0]
click at [321, 192] on label "A" at bounding box center [306, 189] width 59 height 12
click at [311, 192] on input "A" at bounding box center [309, 191] width 4 height 4
radio input "true"
click at [401, 225] on button "Volgende vraag" at bounding box center [386, 225] width 186 height 13
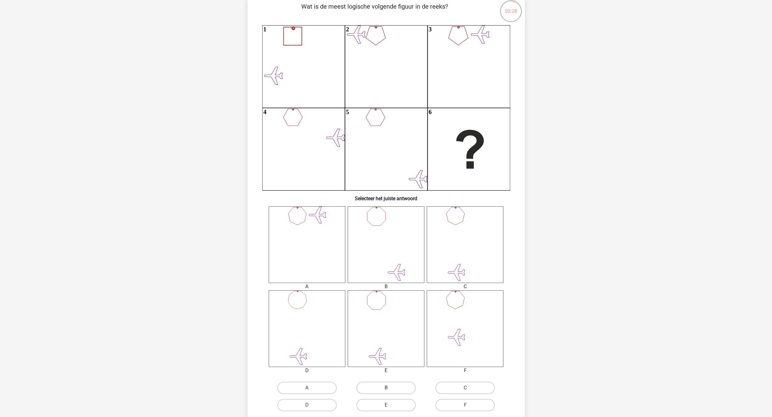
scroll to position [46, 0]
click at [312, 405] on label "D" at bounding box center [306, 404] width 59 height 12
click at [311, 405] on input "D" at bounding box center [309, 407] width 4 height 4
radio input "true"
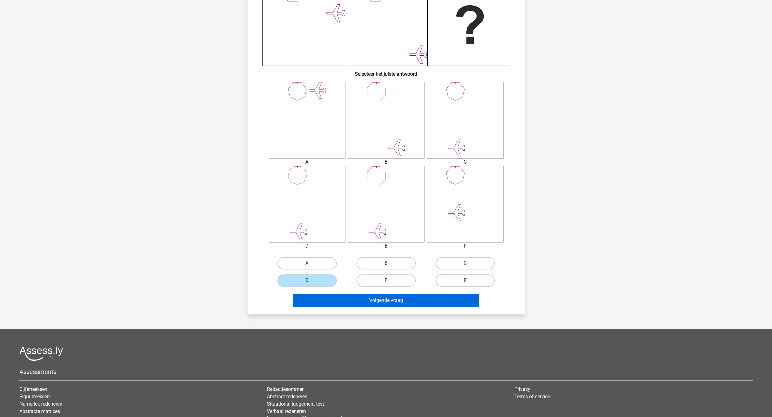
scroll to position [172, 0]
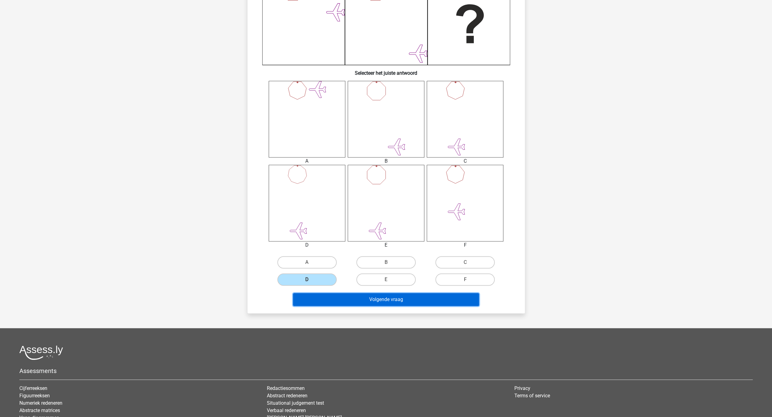
click at [400, 300] on button "Volgende vraag" at bounding box center [386, 299] width 186 height 13
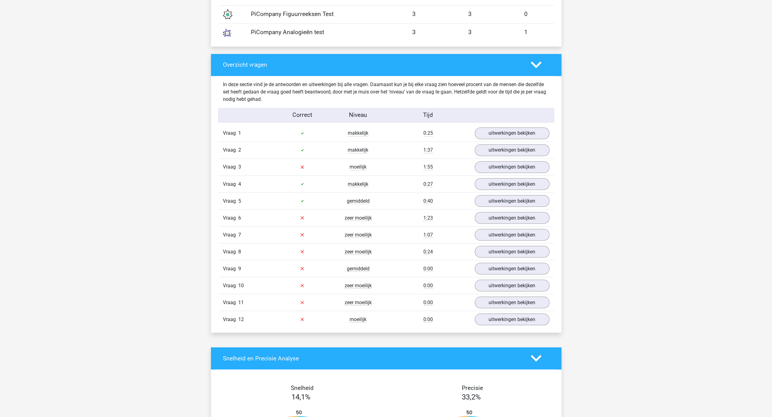
scroll to position [594, 0]
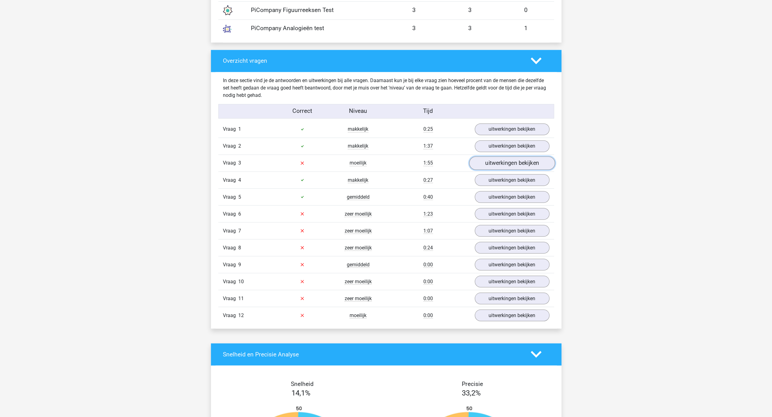
click at [511, 164] on link "uitwerkingen bekijken" at bounding box center [512, 163] width 86 height 14
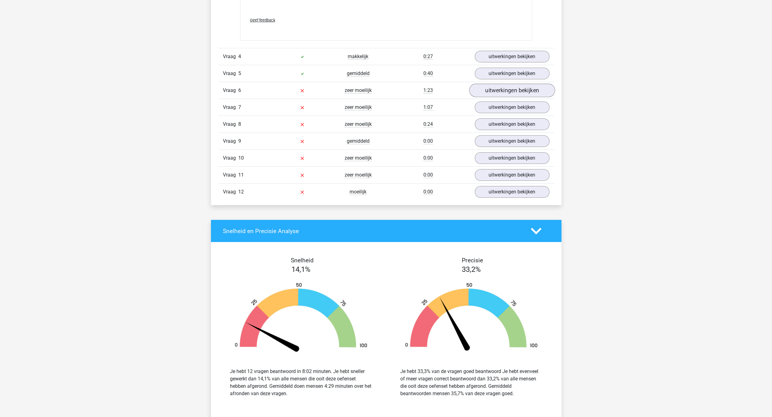
scroll to position [1358, 0]
click at [520, 91] on link "uitwerkingen bekijken" at bounding box center [512, 91] width 86 height 14
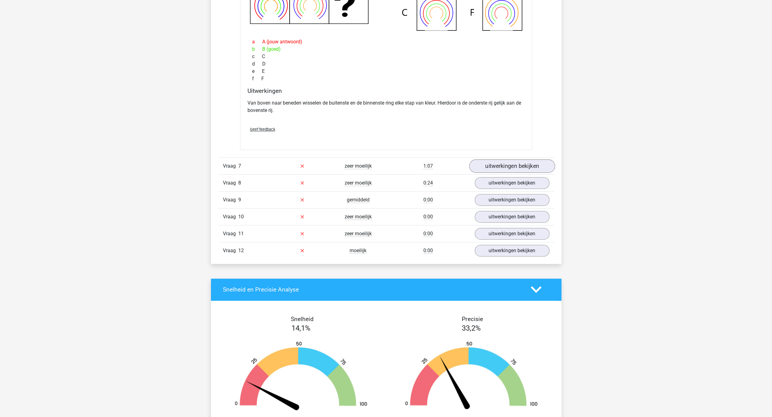
scroll to position [1579, 0]
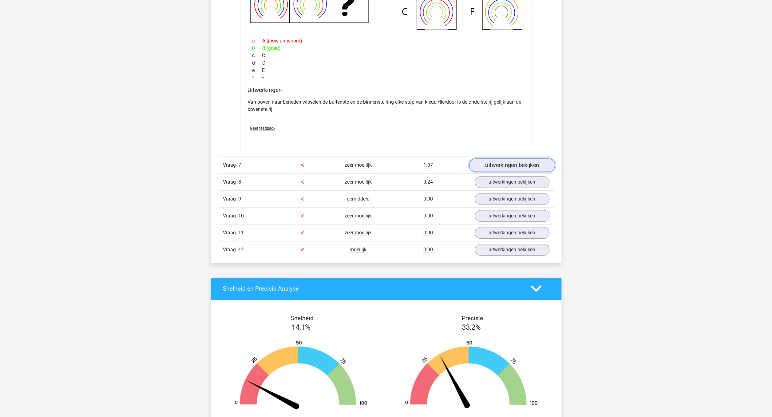
click at [533, 166] on link "uitwerkingen bekijken" at bounding box center [512, 165] width 86 height 14
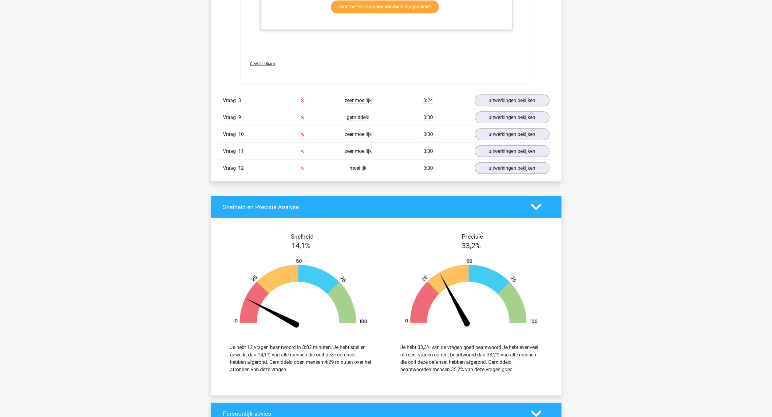
scroll to position [2304, 0]
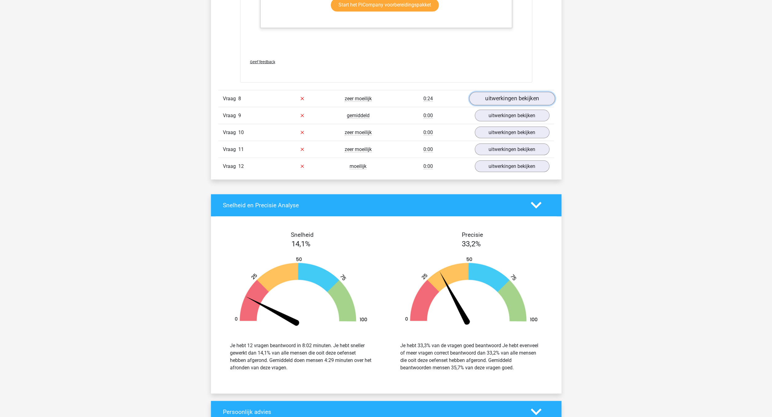
click at [523, 96] on link "uitwerkingen bekijken" at bounding box center [512, 99] width 86 height 14
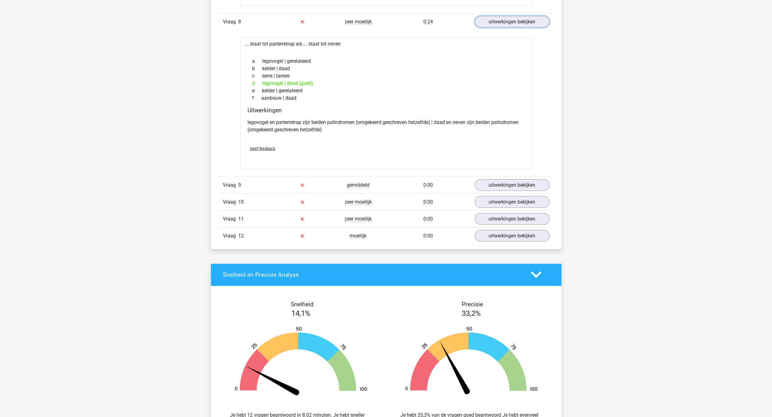
scroll to position [2381, 0]
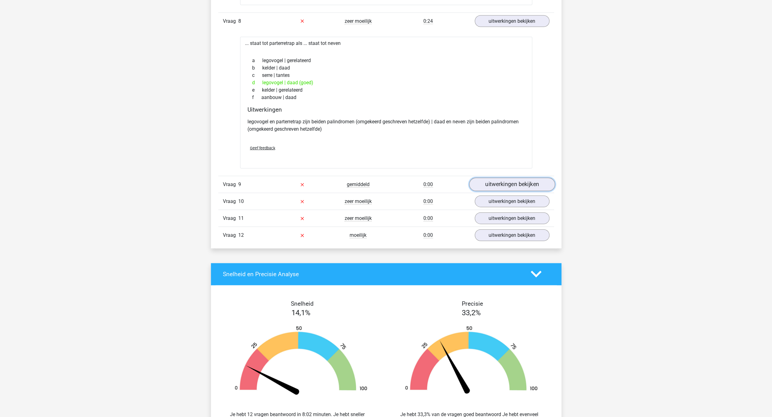
click at [522, 186] on link "uitwerkingen bekijken" at bounding box center [512, 185] width 86 height 14
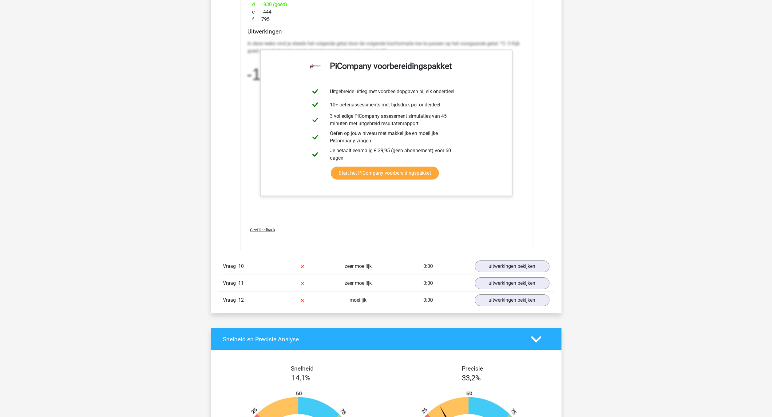
scroll to position [2691, 0]
click at [522, 265] on link "uitwerkingen bekijken" at bounding box center [512, 266] width 86 height 14
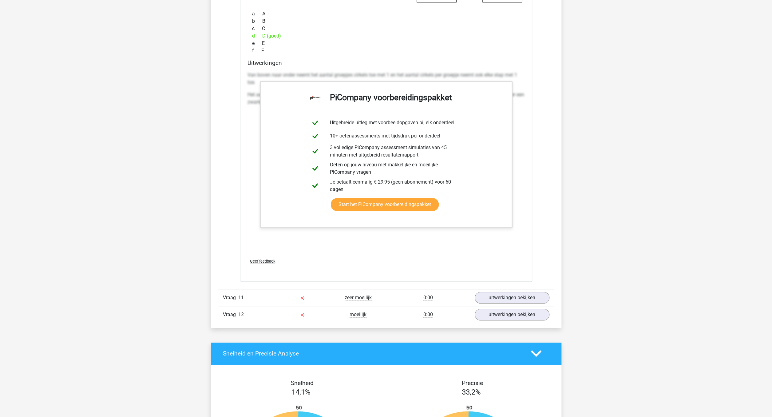
scroll to position [3146, 0]
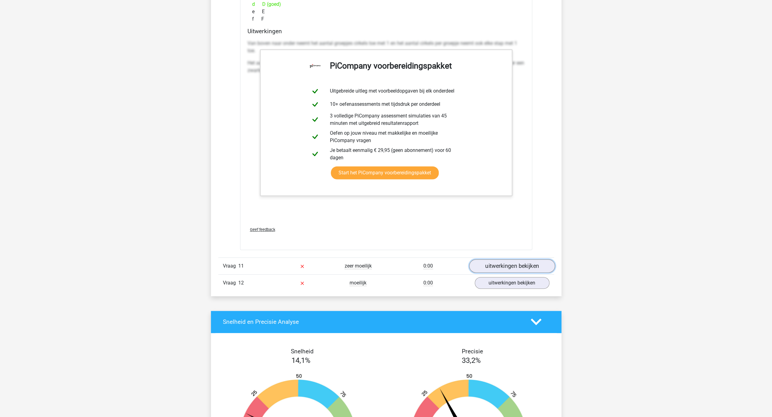
click at [523, 264] on link "uitwerkingen bekijken" at bounding box center [512, 266] width 86 height 14
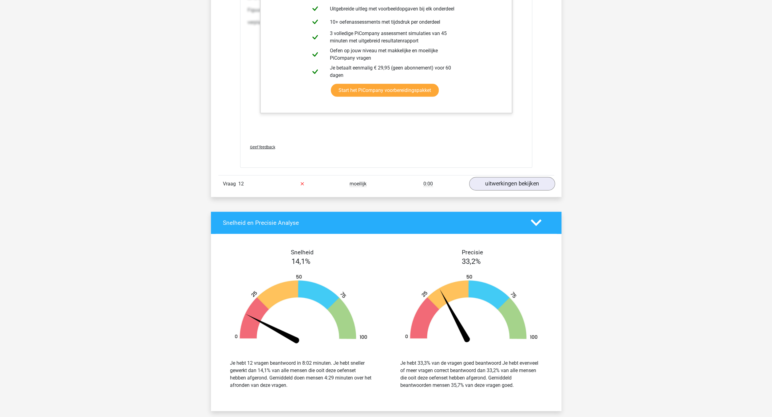
scroll to position [3880, 0]
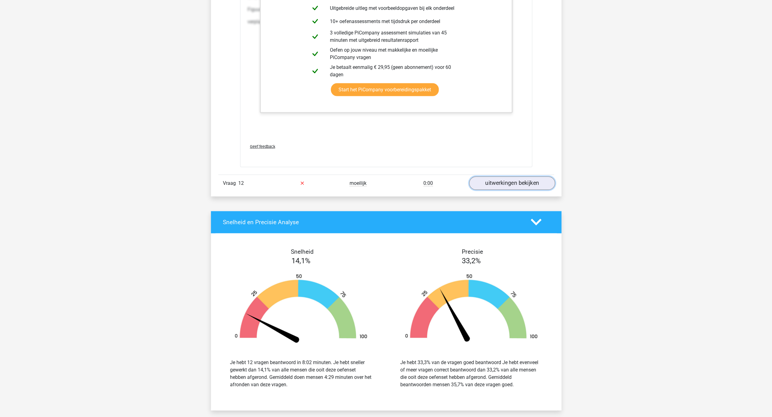
click at [512, 183] on link "uitwerkingen bekijken" at bounding box center [512, 183] width 86 height 14
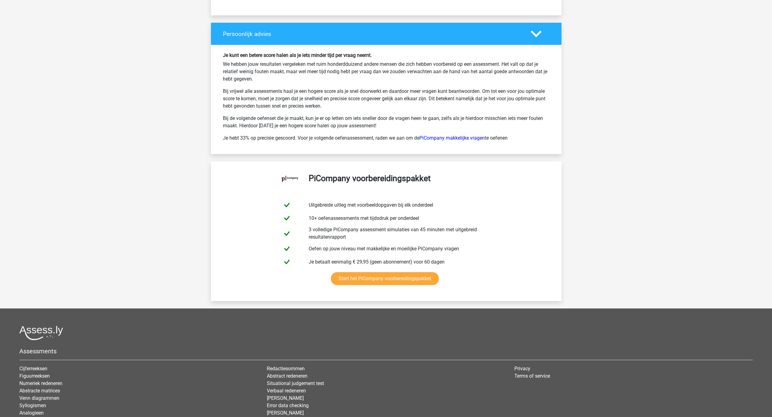
scroll to position [4414, 0]
